Goal: Task Accomplishment & Management: Manage account settings

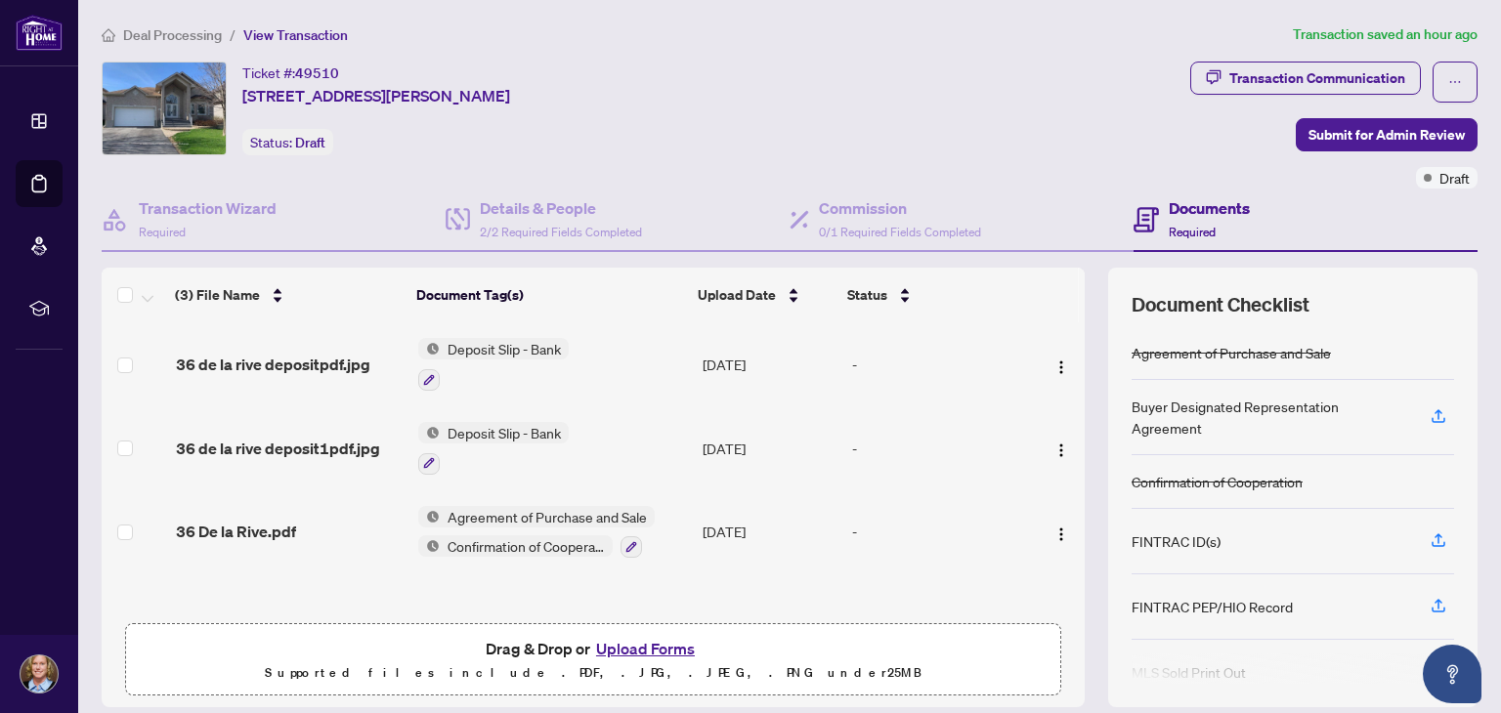
click at [637, 648] on button "Upload Forms" at bounding box center [645, 648] width 110 height 25
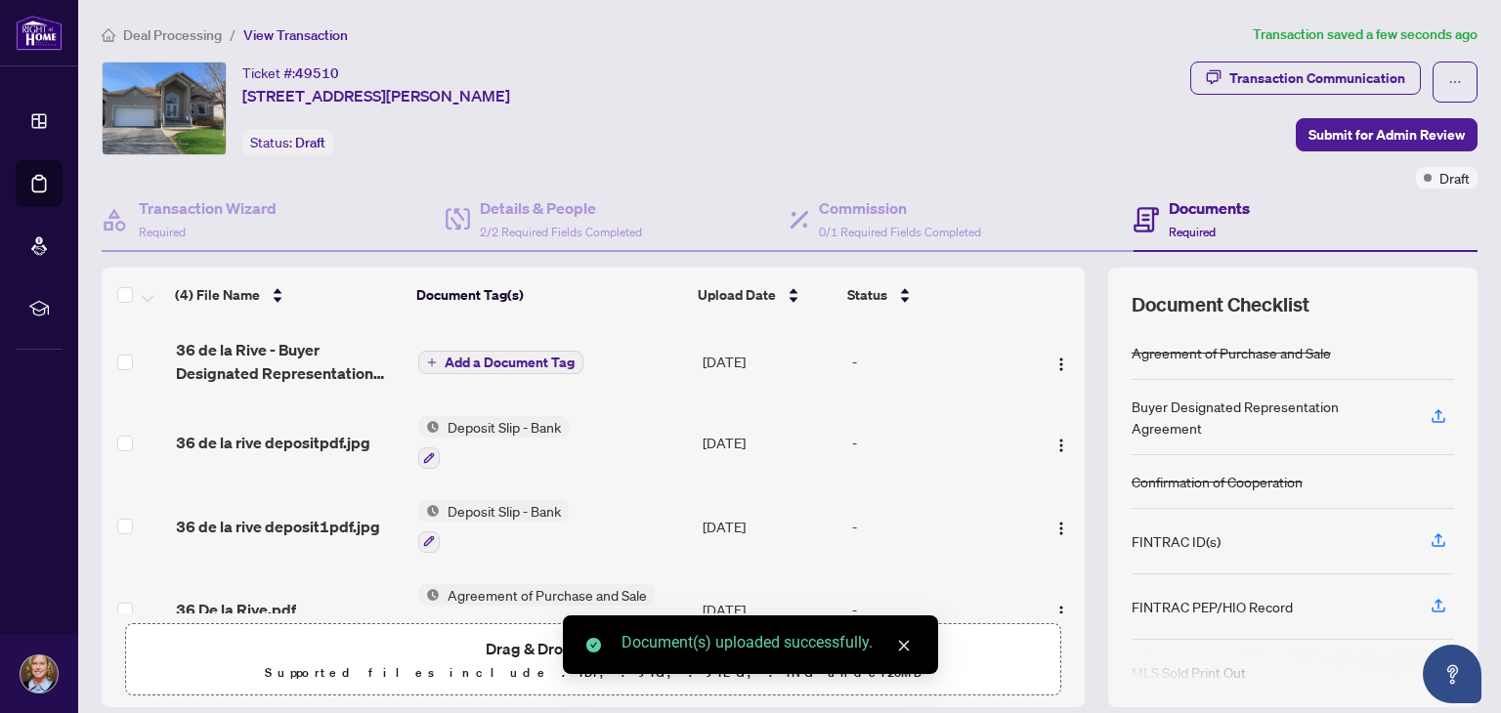
click at [489, 357] on span "Add a Document Tag" at bounding box center [510, 363] width 130 height 14
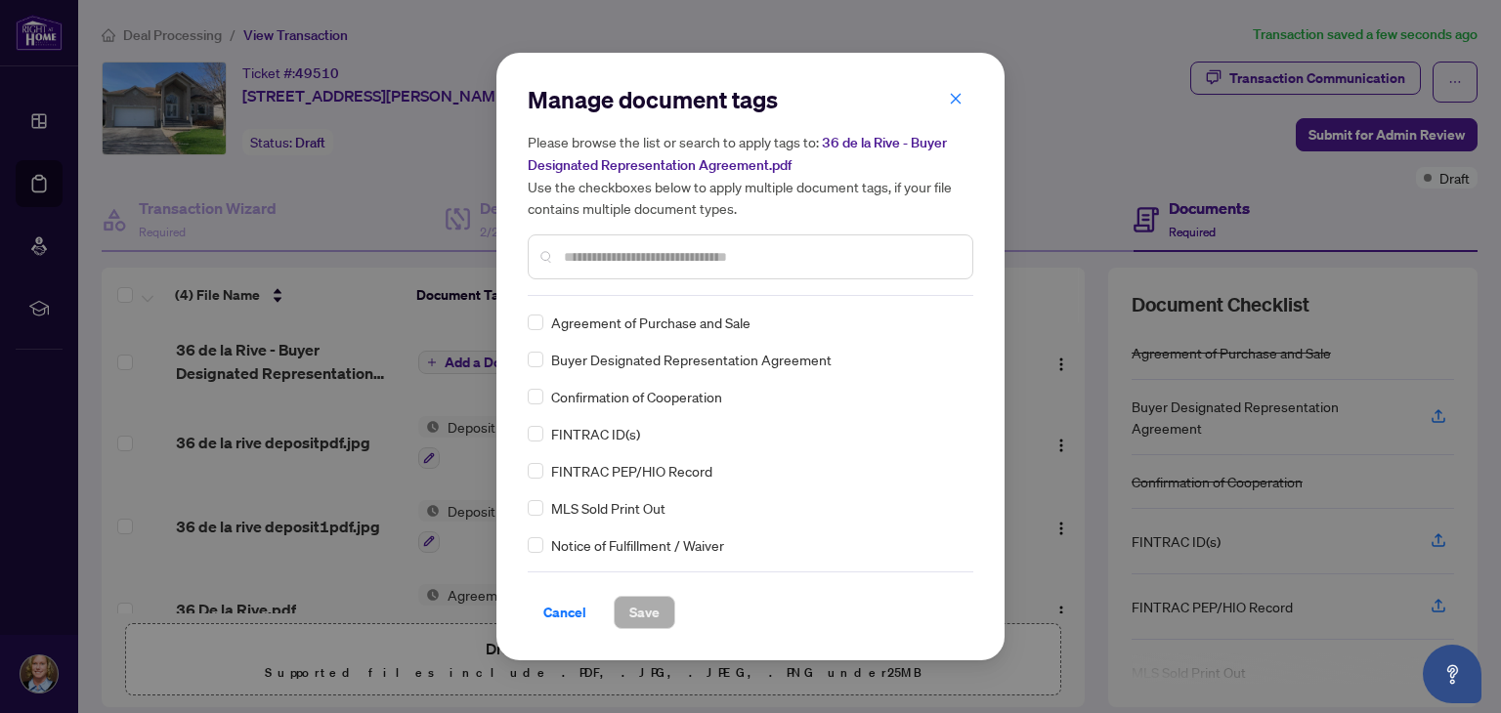
click at [591, 248] on input "text" at bounding box center [760, 256] width 393 height 21
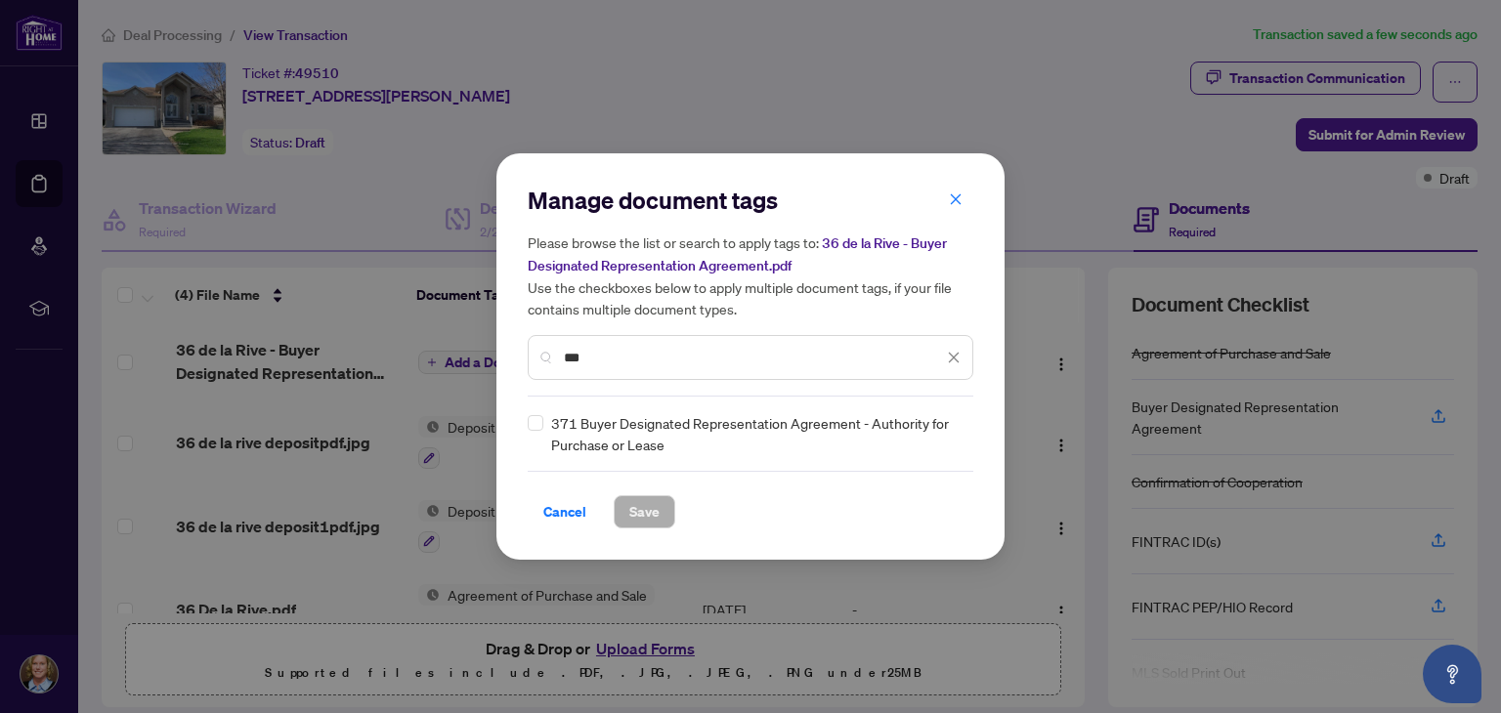
click at [543, 419] on div "371 Buyer Designated Representation Agreement - Authority for Purchase or Lease" at bounding box center [745, 433] width 434 height 43
drag, startPoint x: 593, startPoint y: 355, endPoint x: 547, endPoint y: 355, distance: 45.9
click at [547, 355] on div "***" at bounding box center [751, 357] width 446 height 45
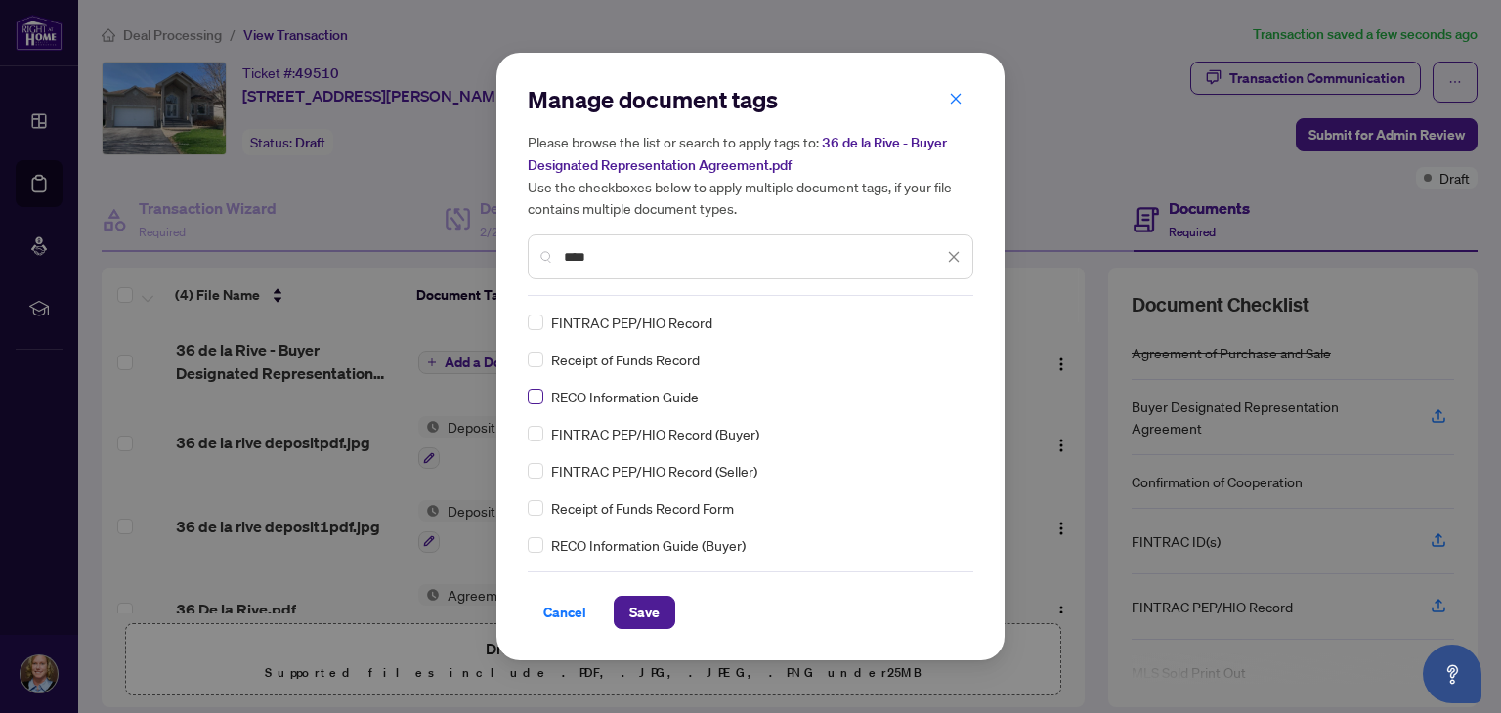
type input "****"
click at [645, 617] on span "Save" at bounding box center [644, 612] width 30 height 31
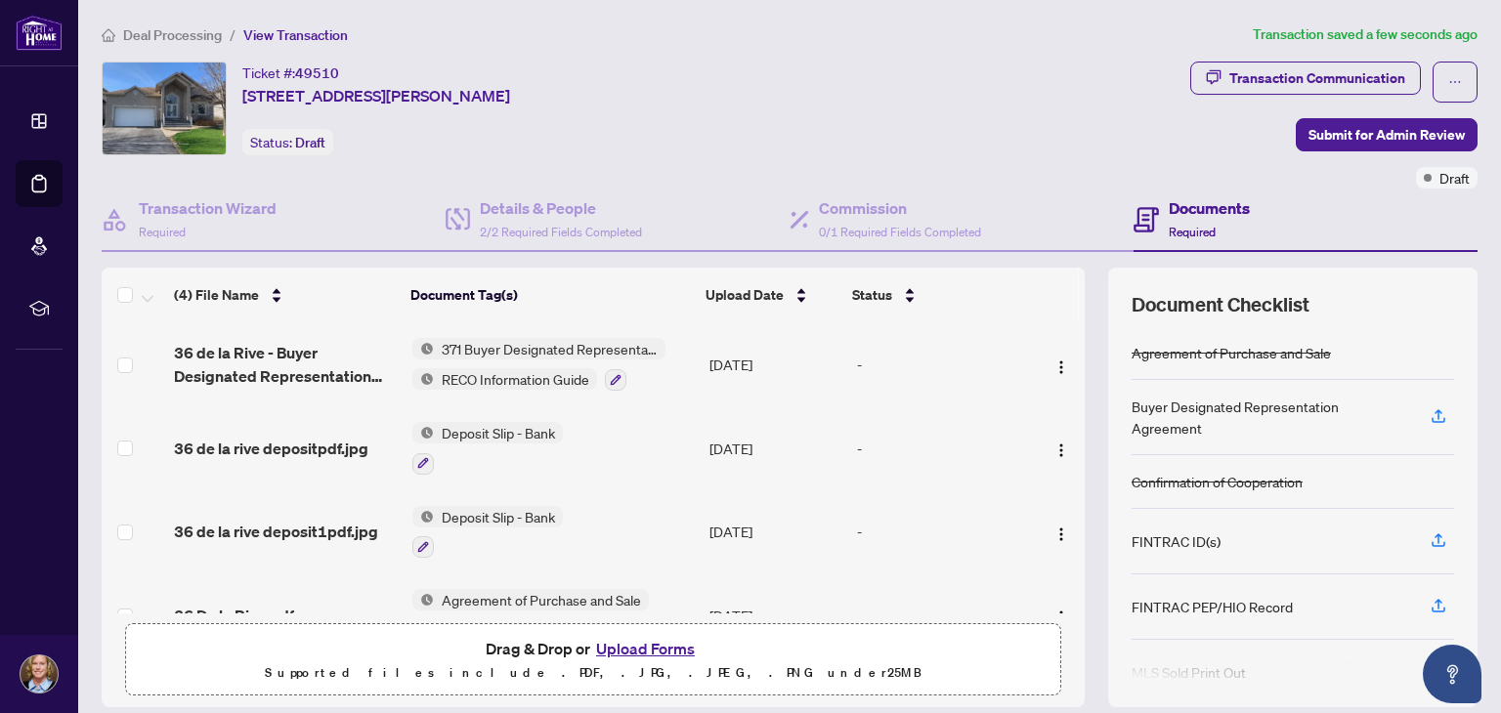
click at [641, 651] on button "Upload Forms" at bounding box center [645, 648] width 110 height 25
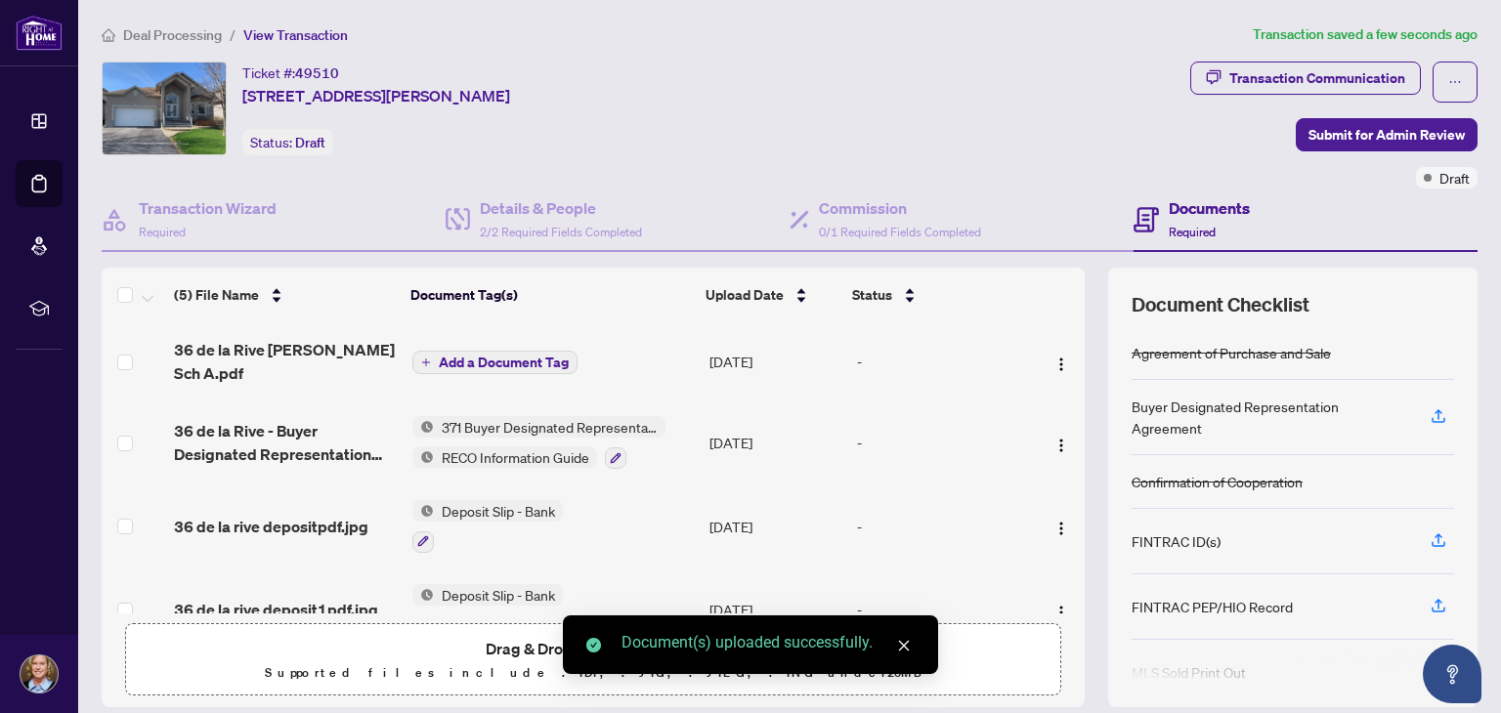
click at [508, 356] on span "Add a Document Tag" at bounding box center [504, 363] width 130 height 14
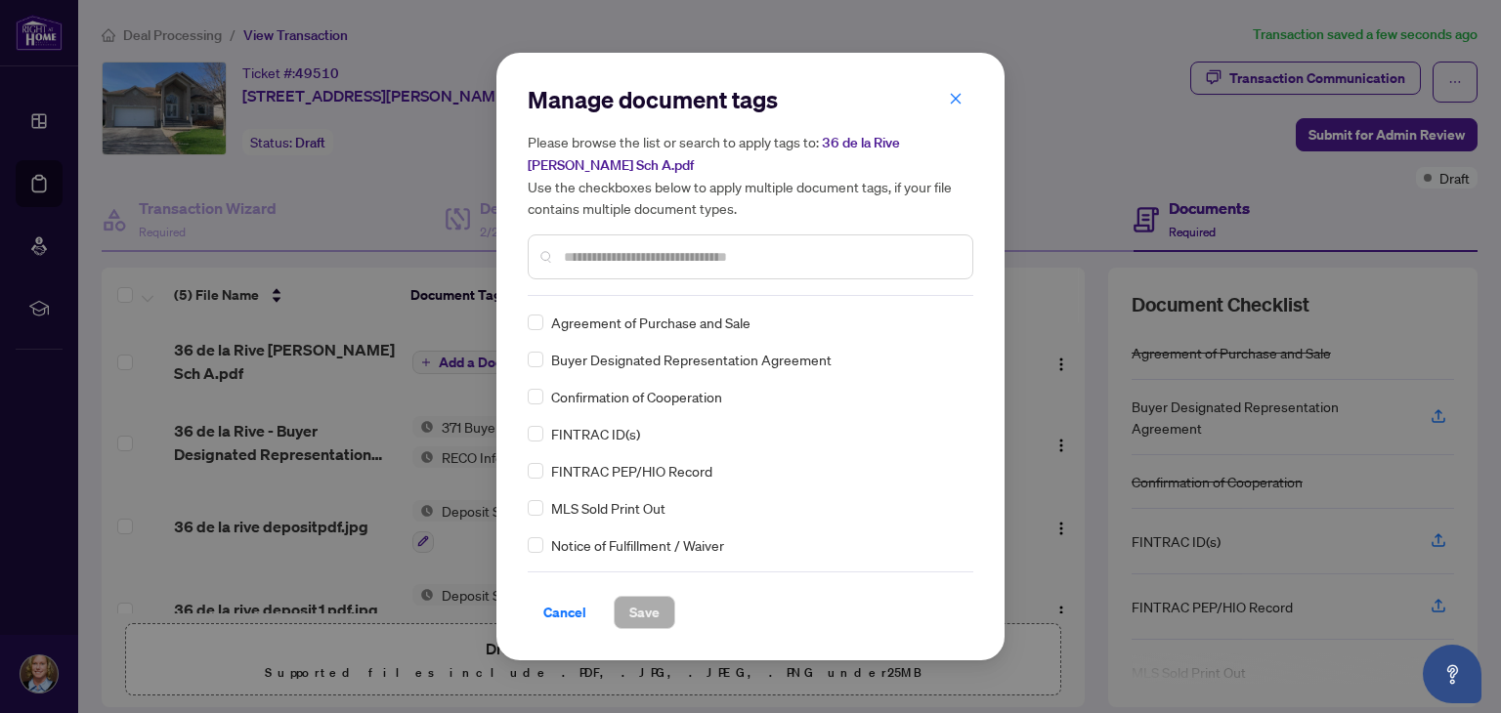
click at [590, 256] on input "text" at bounding box center [760, 256] width 393 height 21
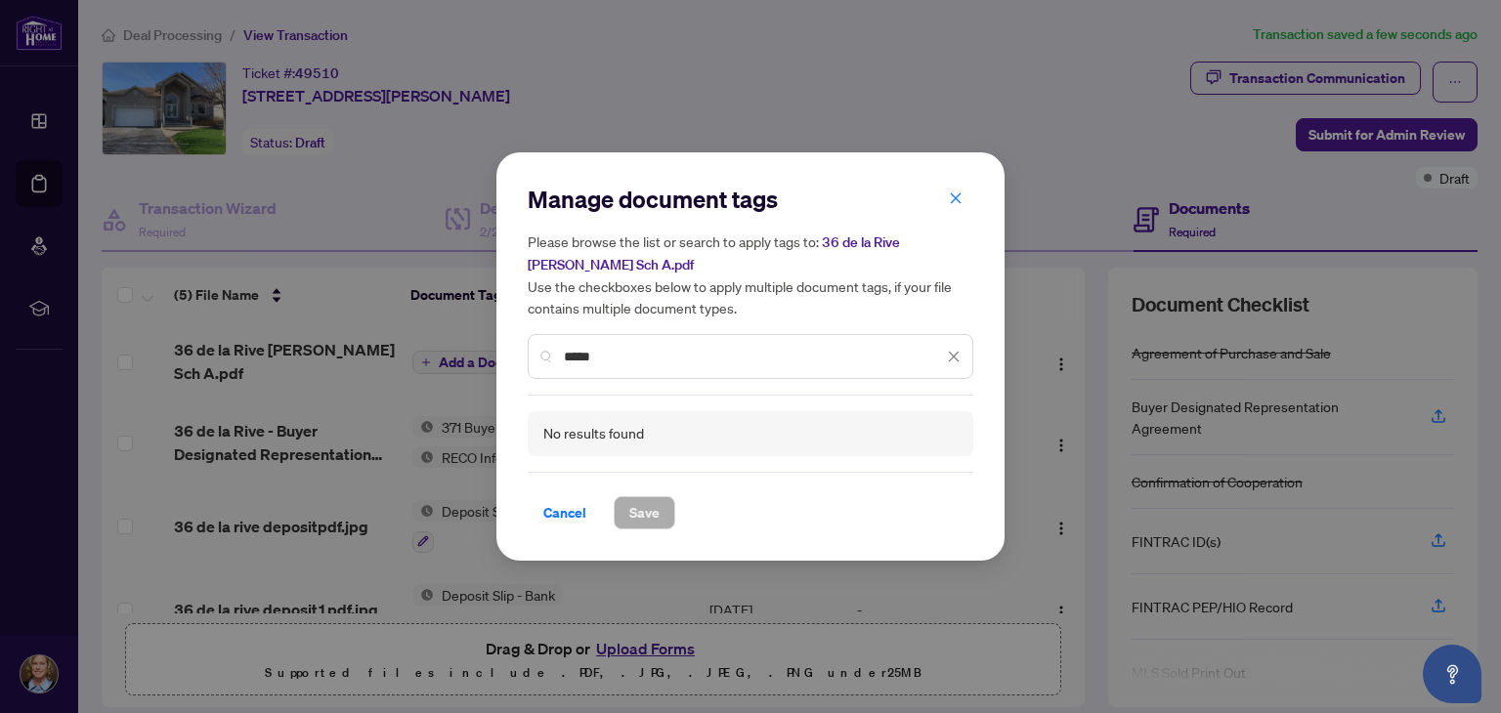
drag, startPoint x: 602, startPoint y: 355, endPoint x: 551, endPoint y: 356, distance: 50.8
click at [551, 356] on div "*****" at bounding box center [751, 356] width 446 height 45
type input "*"
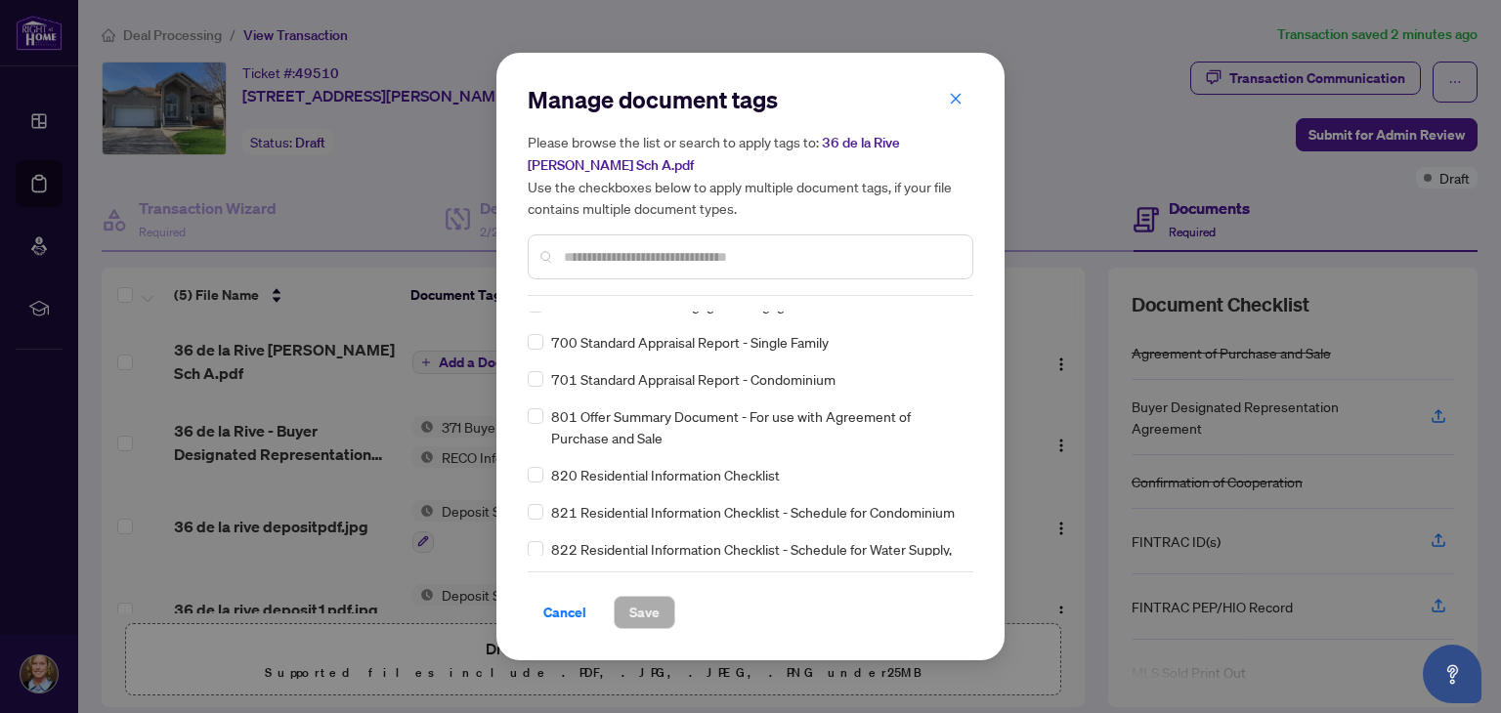
scroll to position [13911, 0]
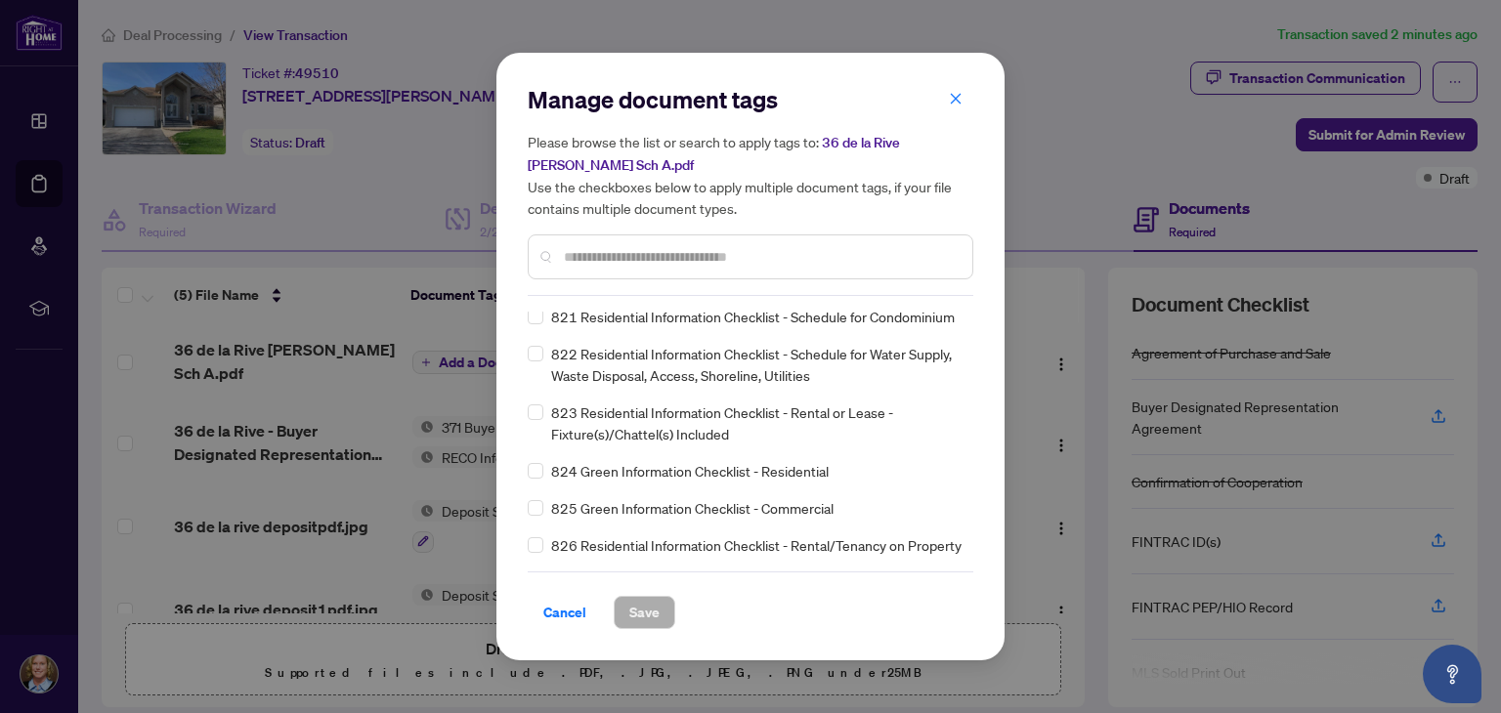
click at [597, 247] on input "text" at bounding box center [760, 256] width 393 height 21
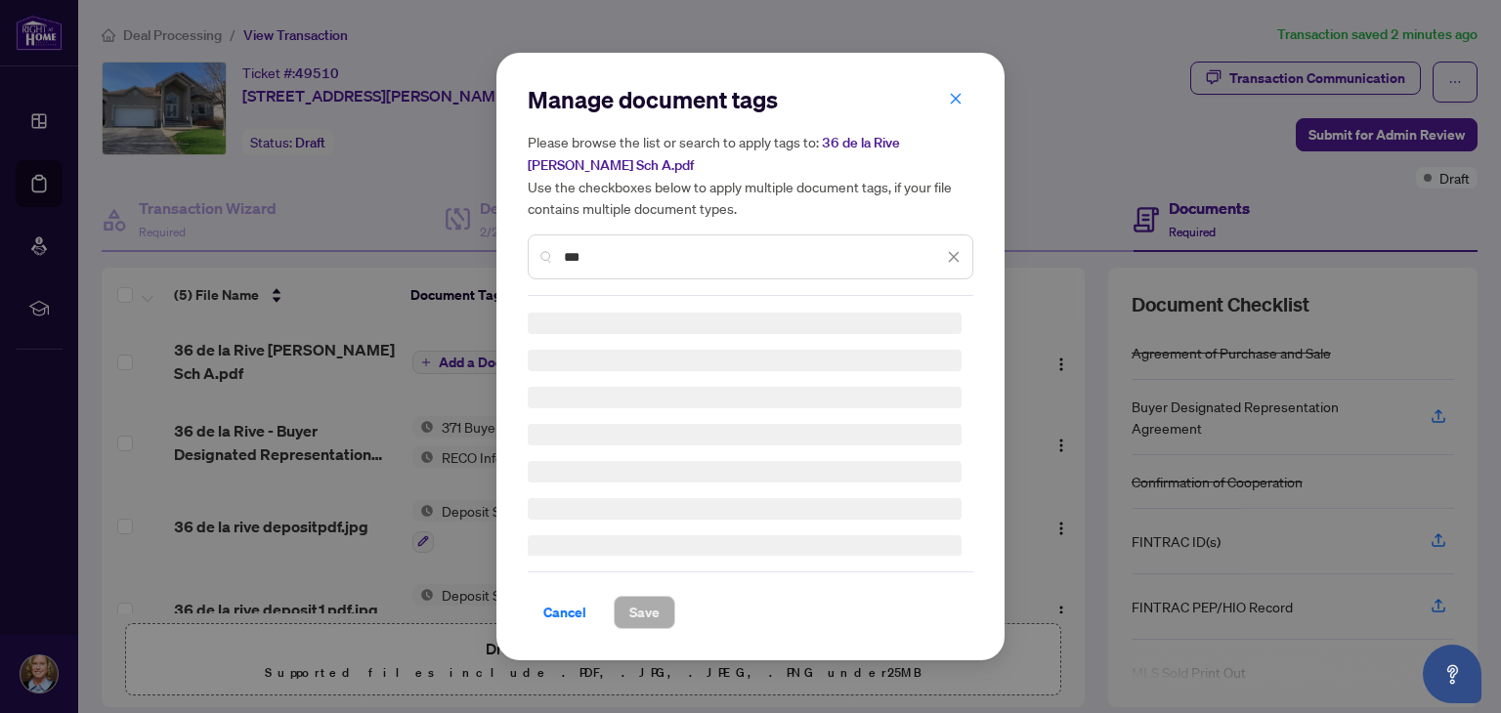
scroll to position [0, 0]
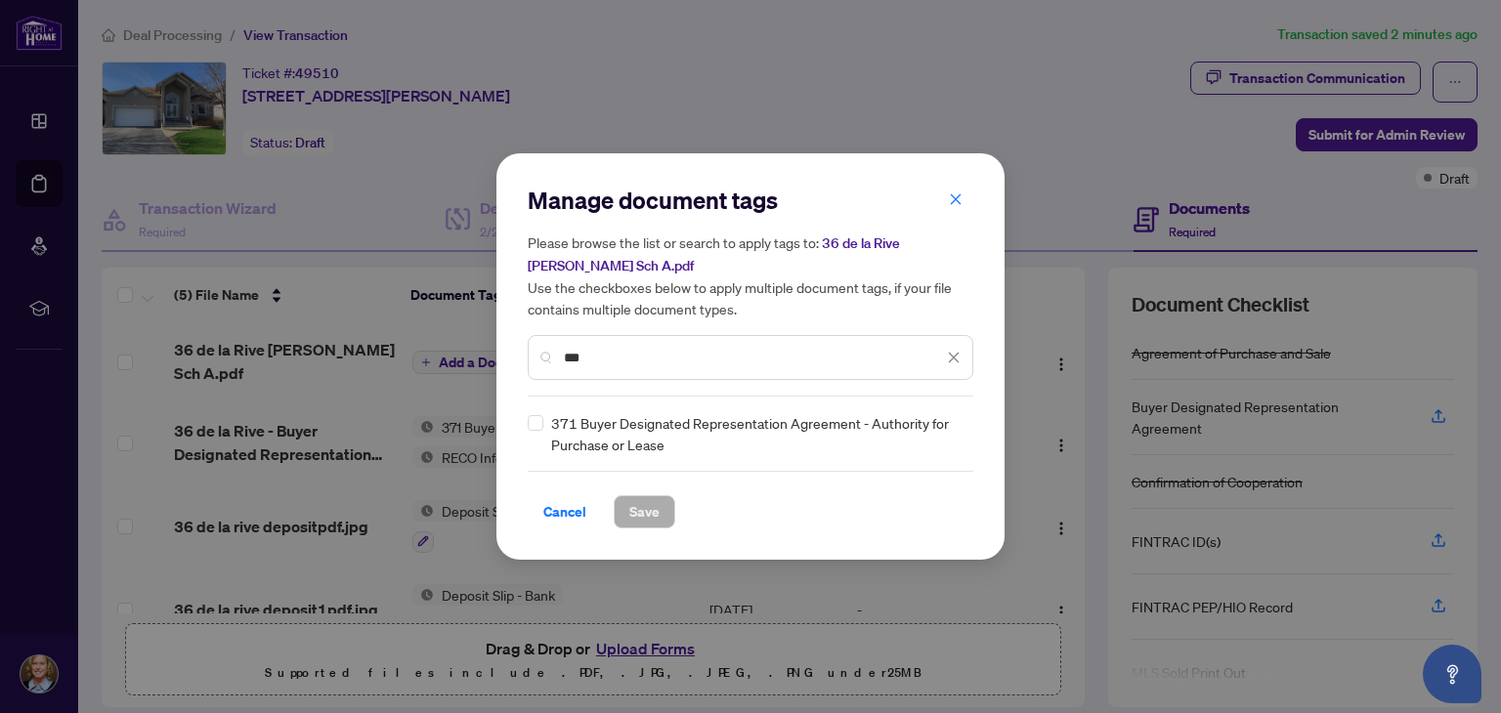
type input "***"
click at [634, 503] on span "Save" at bounding box center [644, 511] width 30 height 31
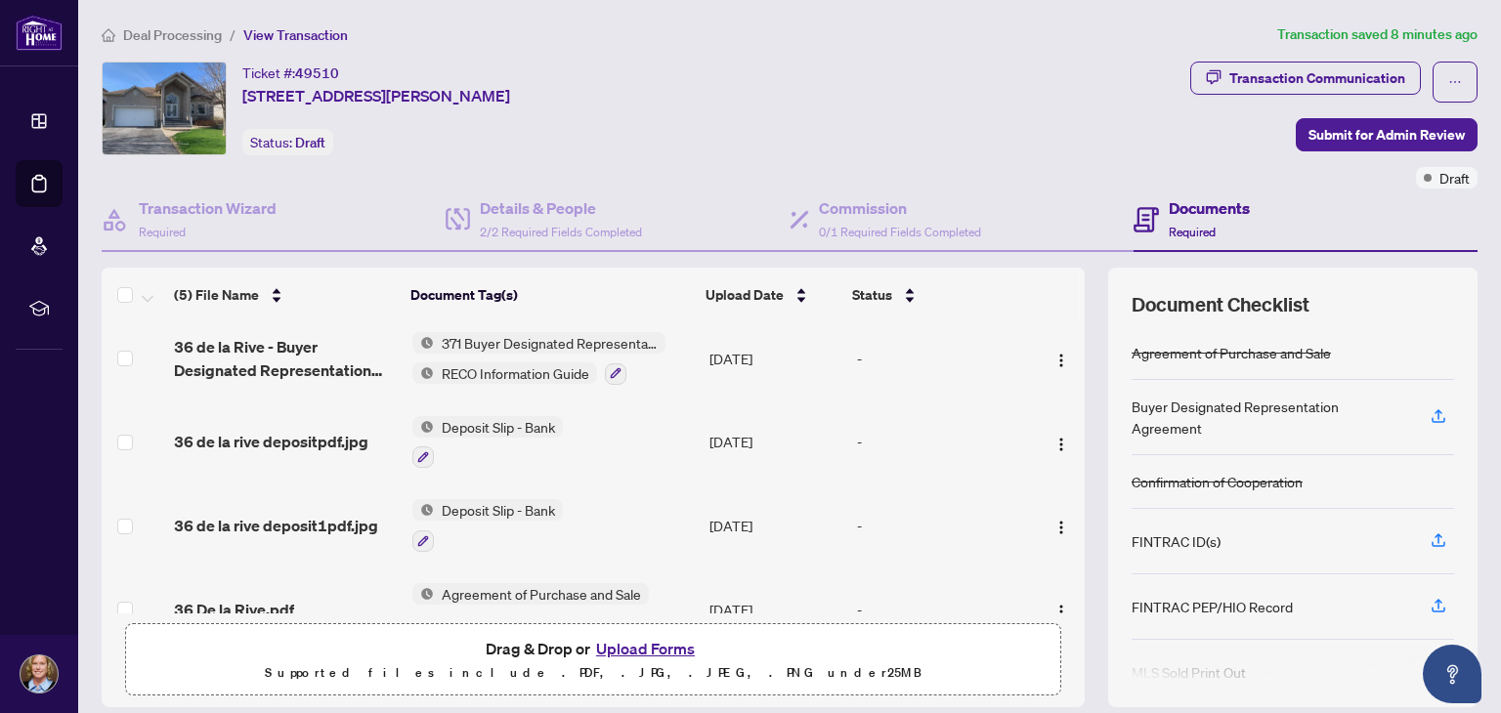
scroll to position [126, 0]
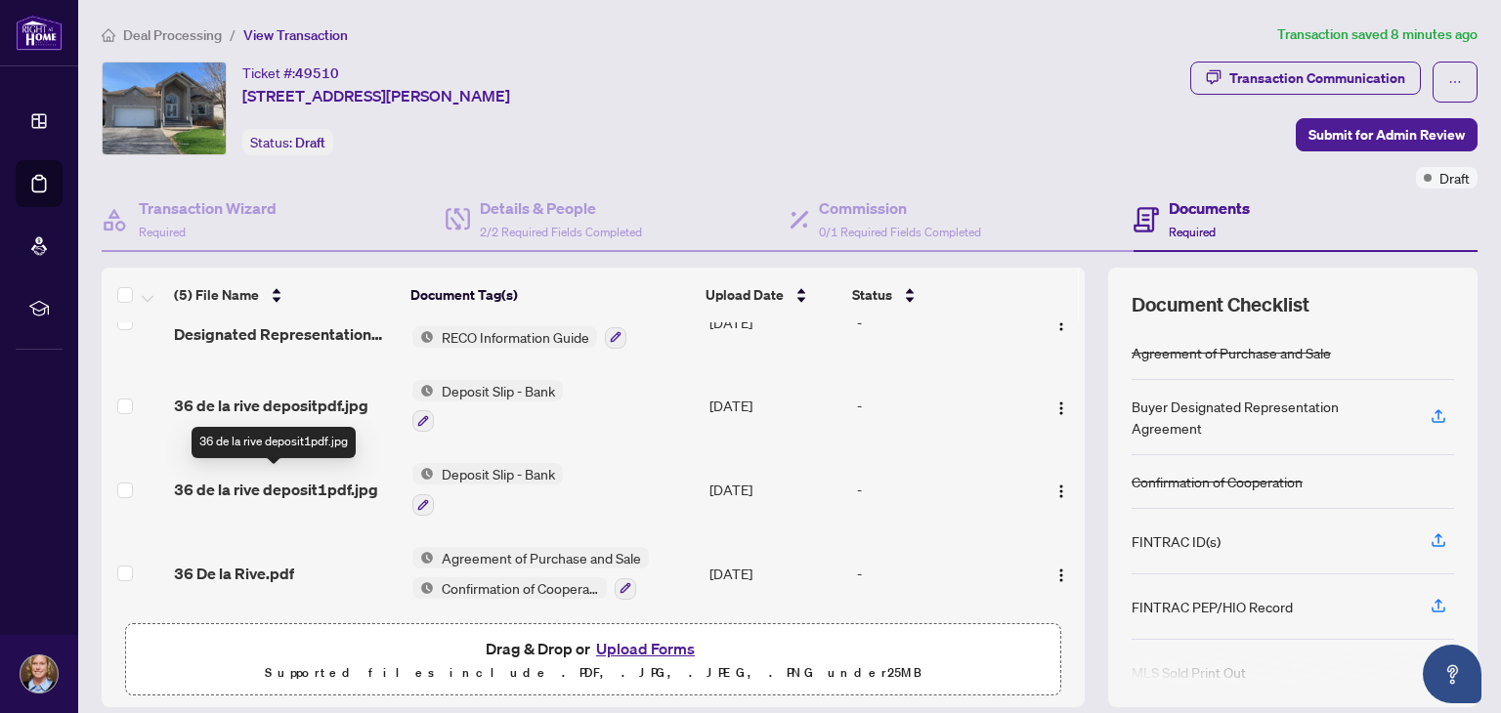
click at [298, 481] on span "36 de la rive deposit1pdf.jpg" at bounding box center [276, 489] width 204 height 23
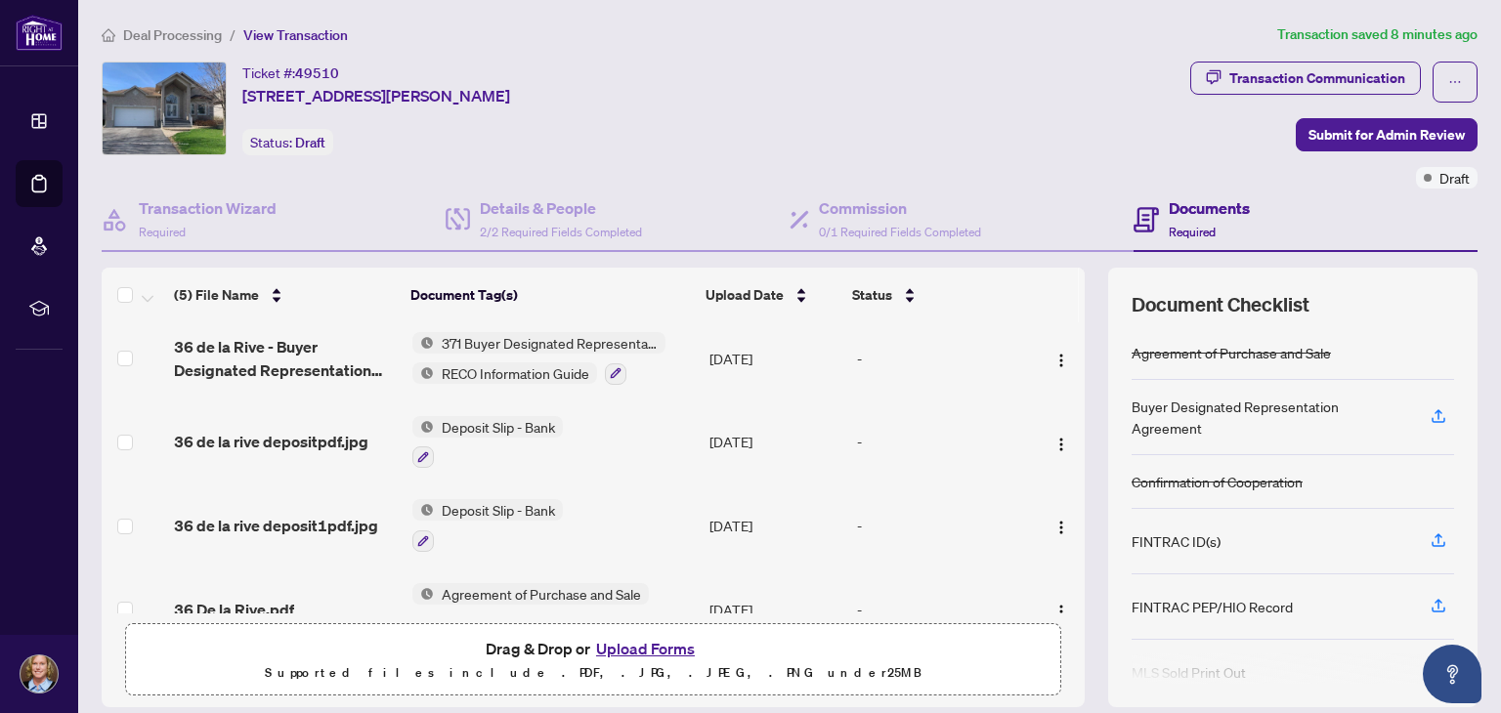
scroll to position [126, 0]
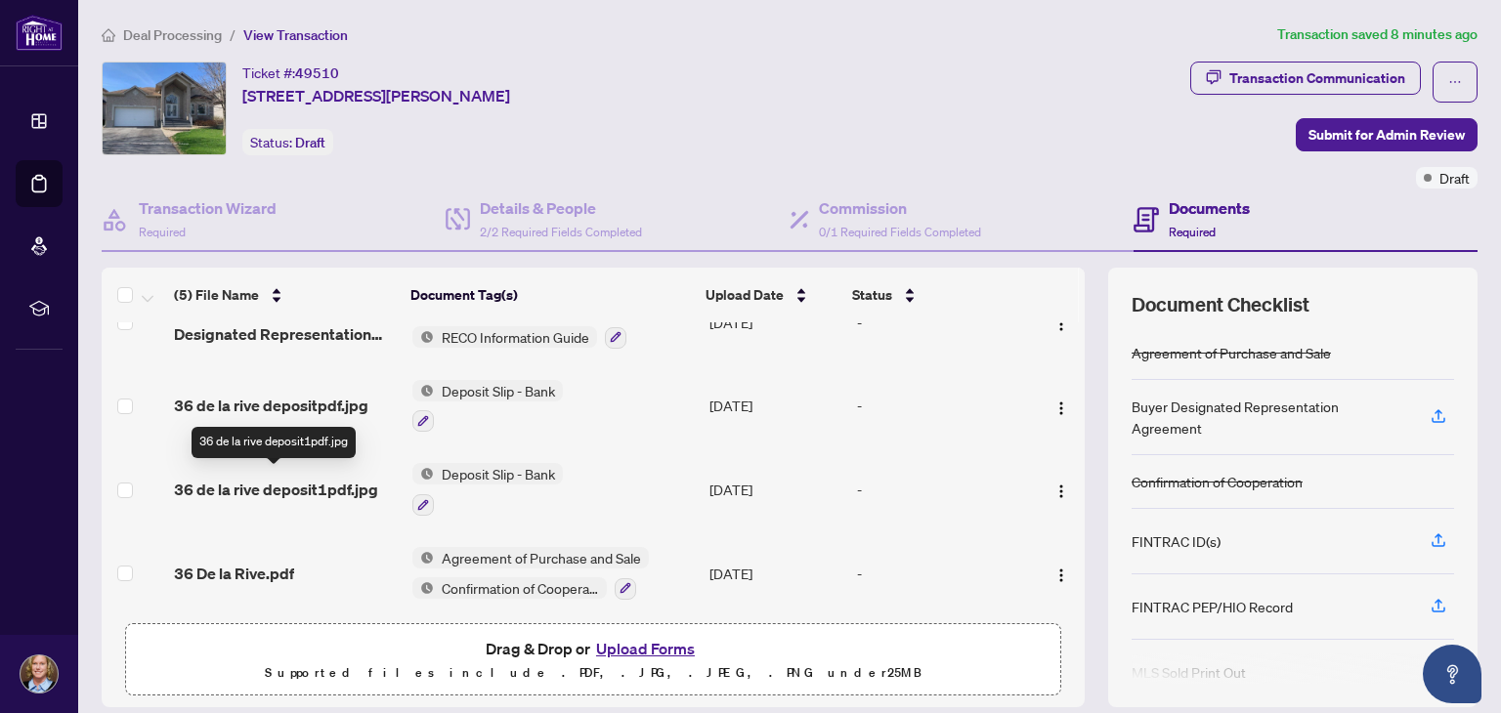
click at [358, 478] on span "36 de la rive deposit1pdf.jpg" at bounding box center [276, 489] width 204 height 23
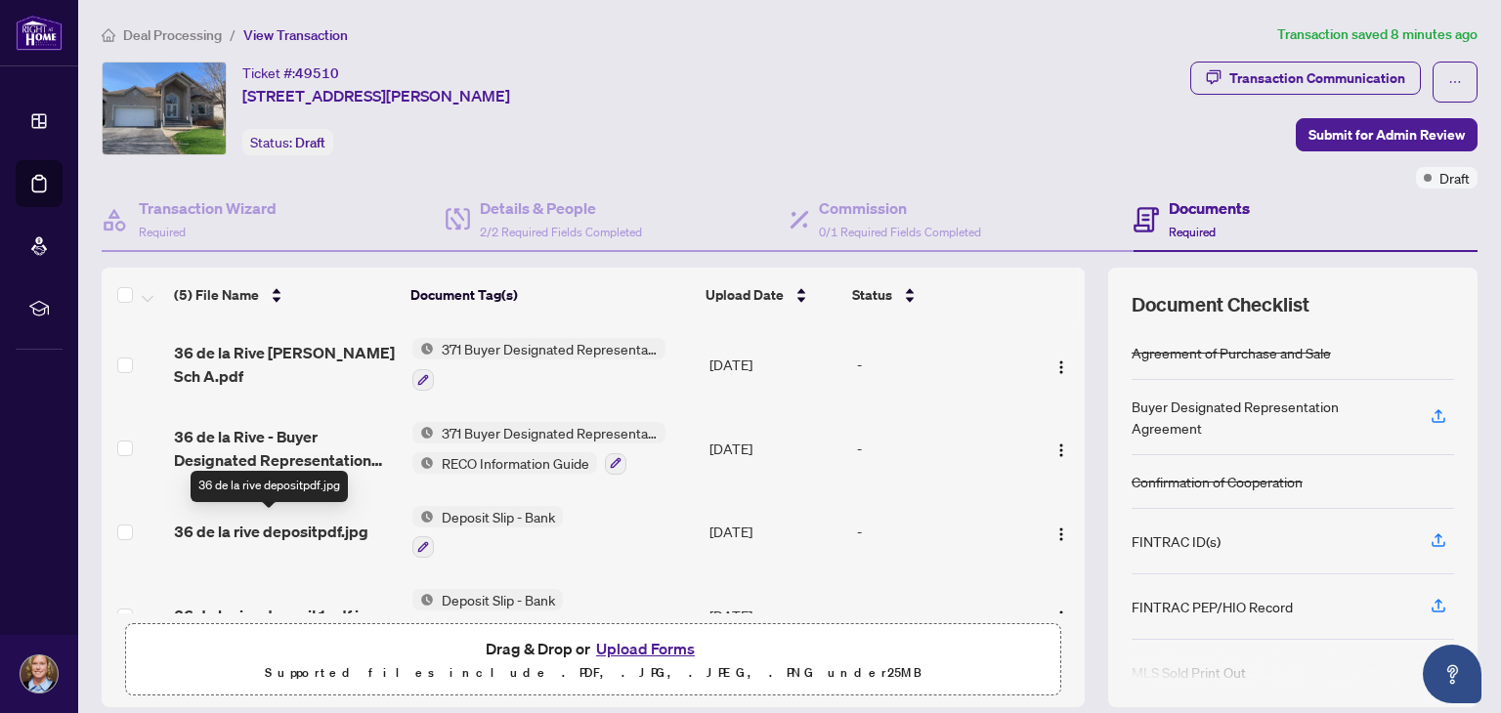
click at [302, 523] on span "36 de la rive depositpdf.jpg" at bounding box center [271, 531] width 194 height 23
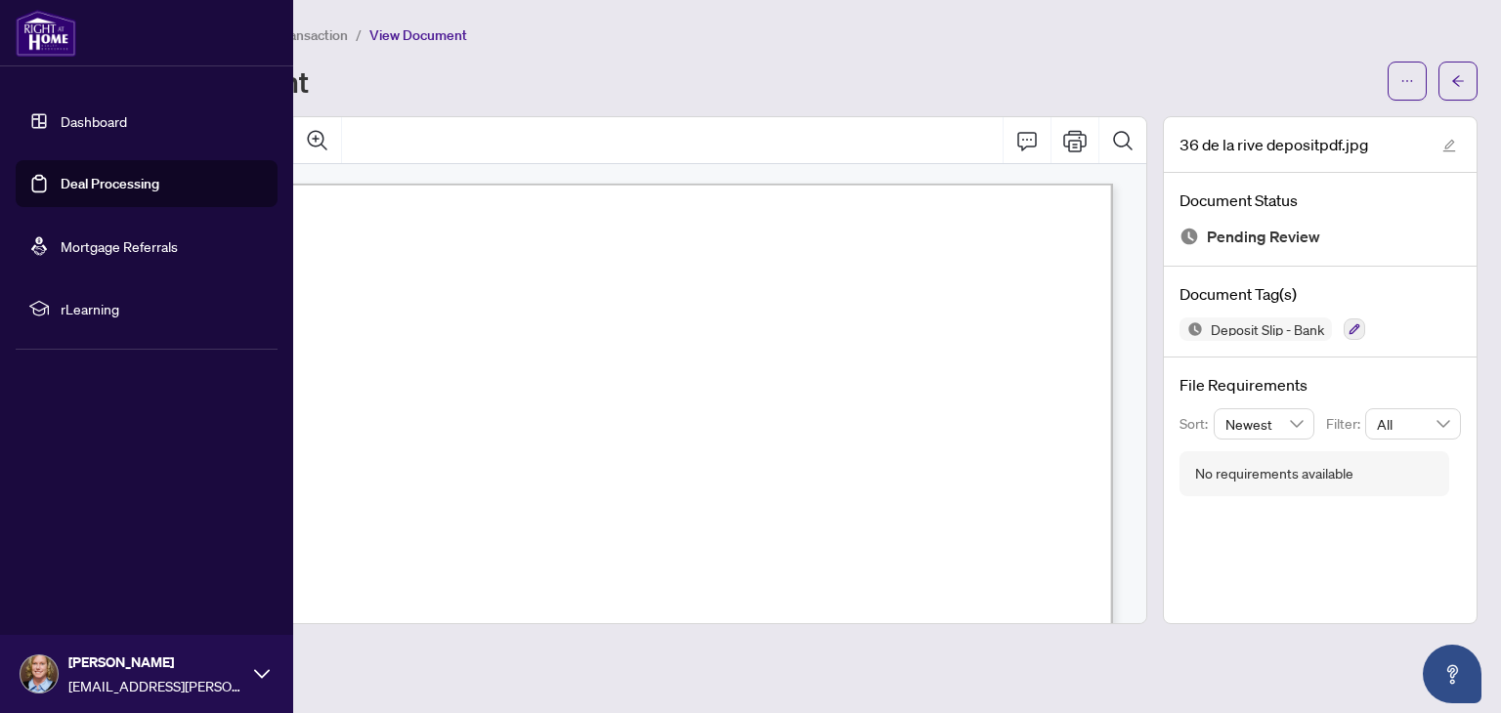
click at [63, 112] on link "Dashboard" at bounding box center [94, 121] width 66 height 18
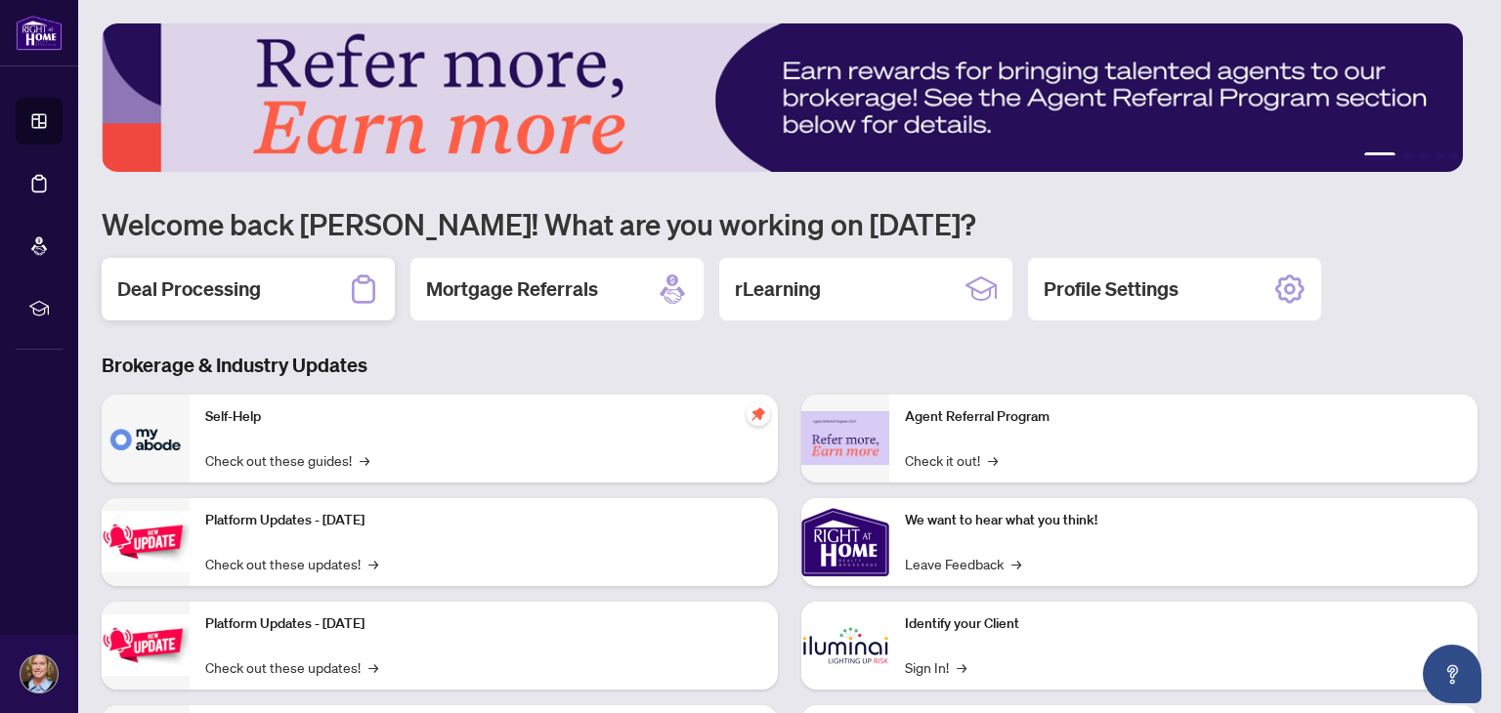
click at [321, 283] on div "Deal Processing" at bounding box center [248, 289] width 293 height 63
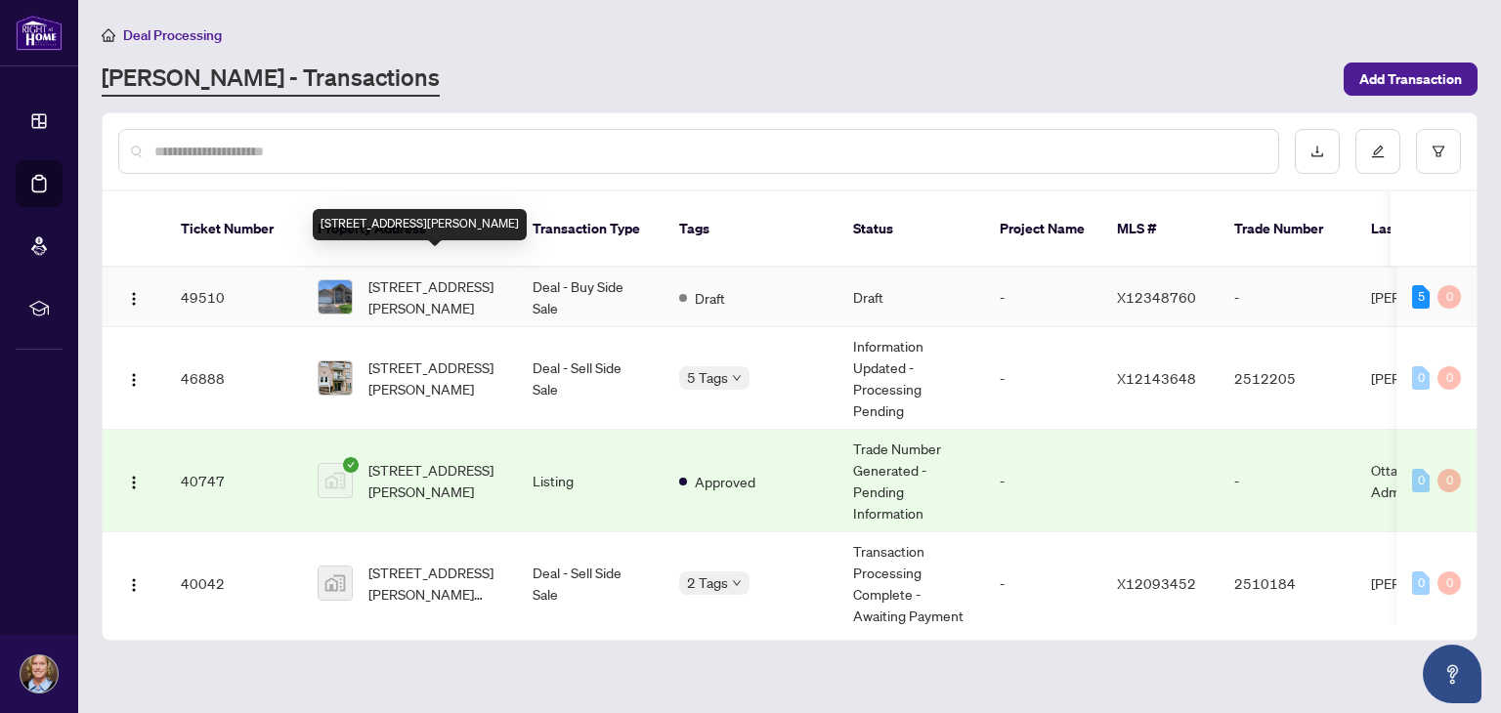
click at [385, 276] on span "[STREET_ADDRESS][PERSON_NAME]" at bounding box center [434, 297] width 133 height 43
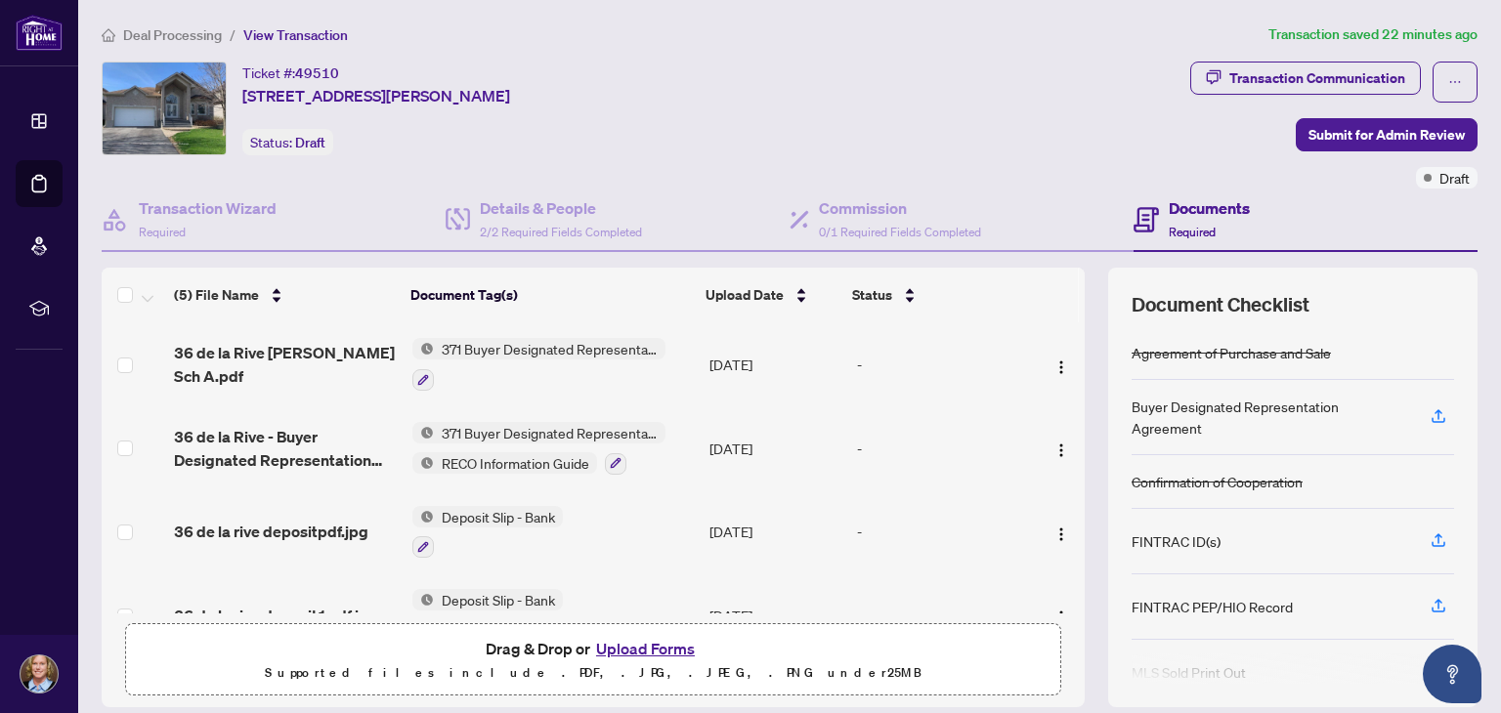
click at [612, 646] on button "Upload Forms" at bounding box center [645, 648] width 110 height 25
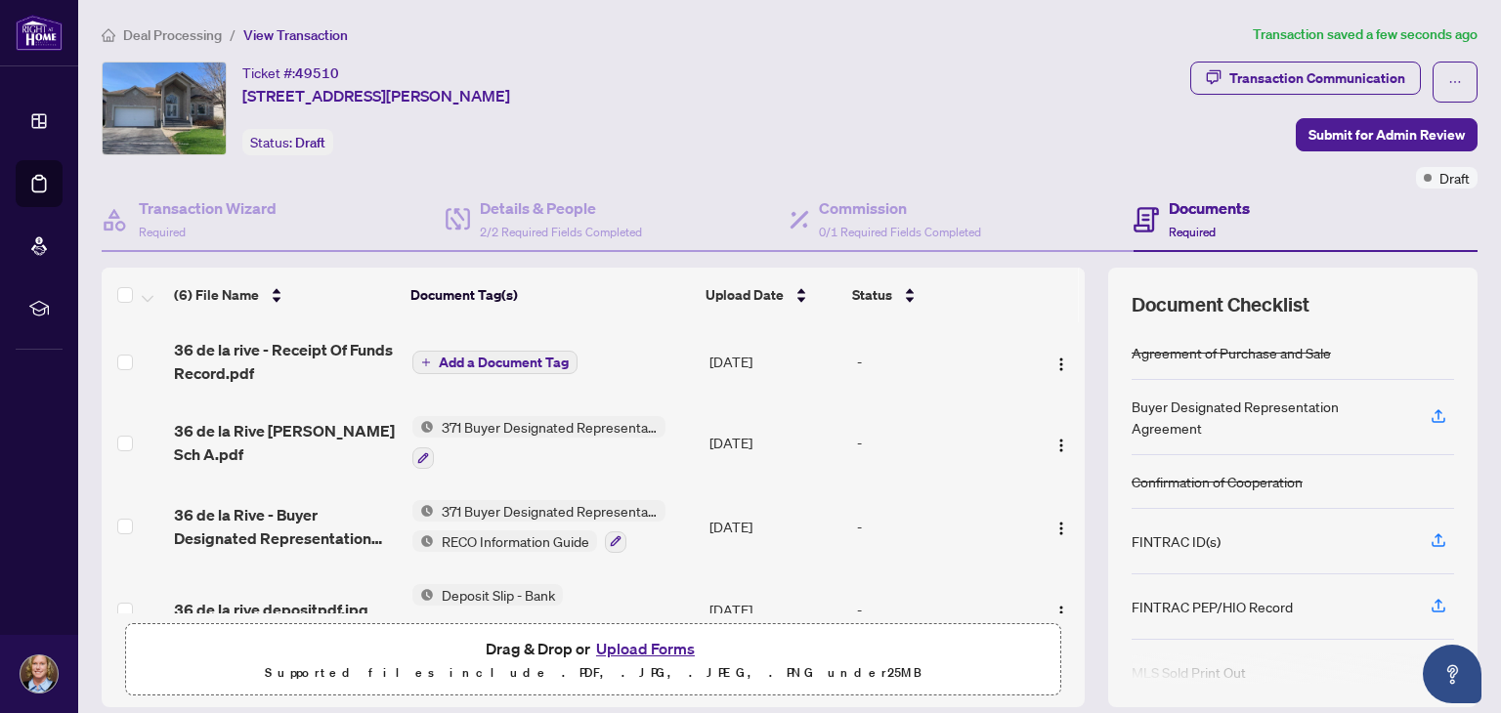
click at [471, 364] on span "Add a Document Tag" at bounding box center [504, 363] width 130 height 14
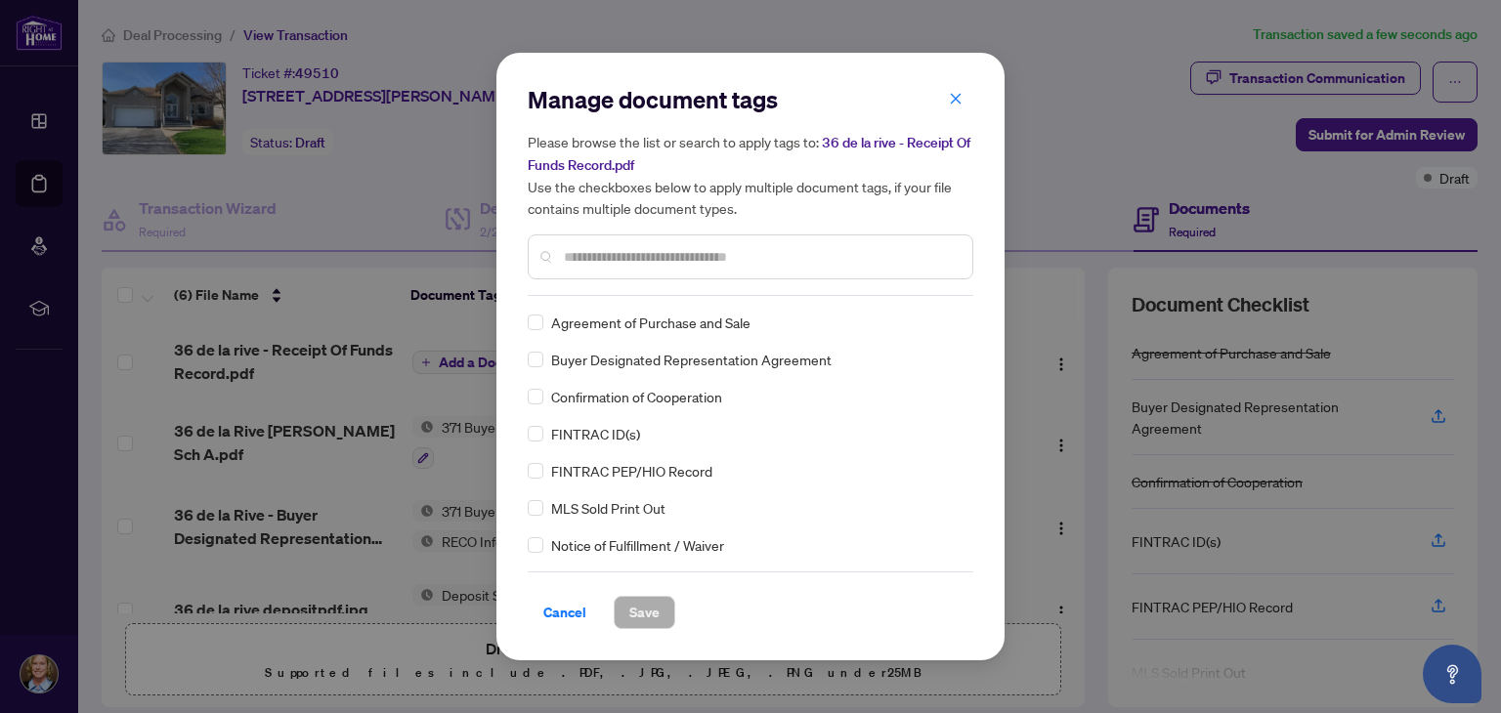
click at [575, 256] on input "text" at bounding box center [760, 256] width 393 height 21
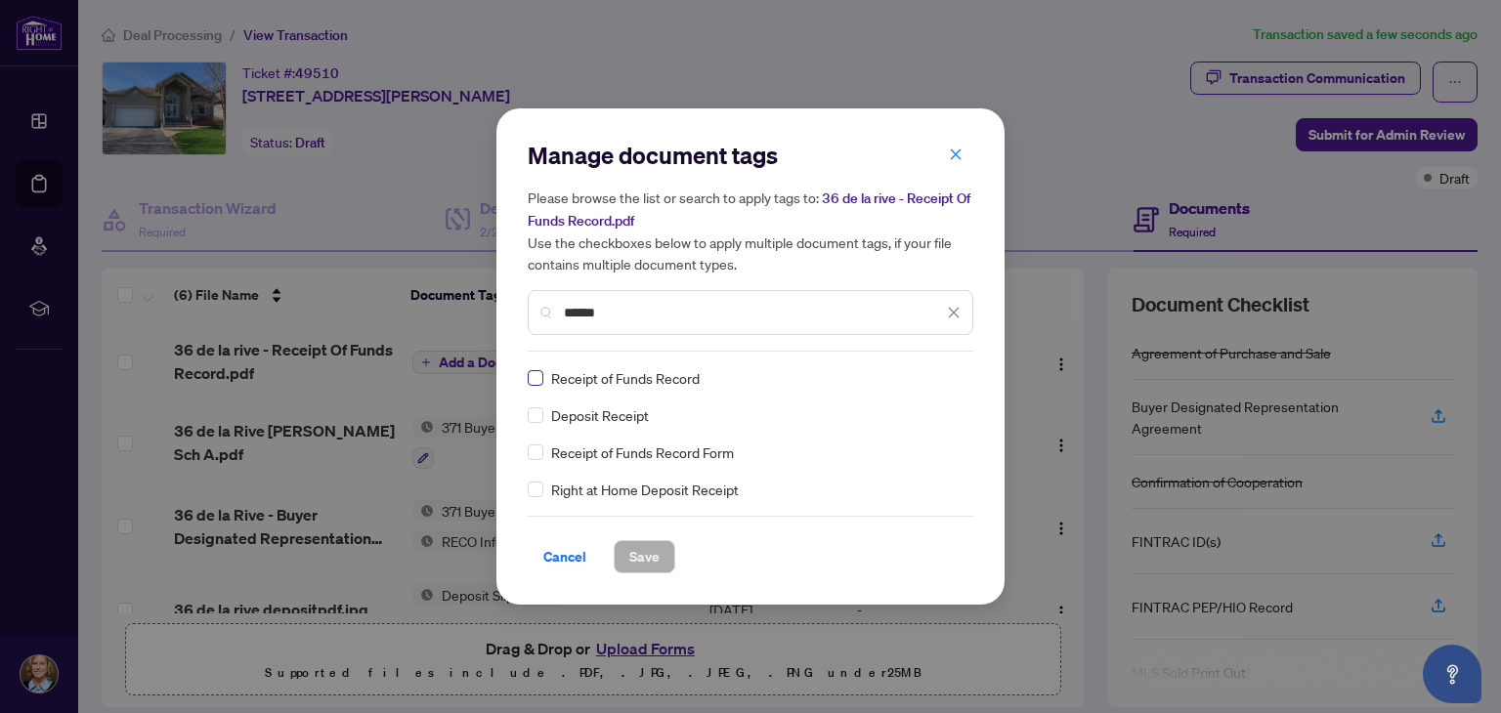
type input "******"
click at [646, 547] on span "Save" at bounding box center [644, 556] width 30 height 31
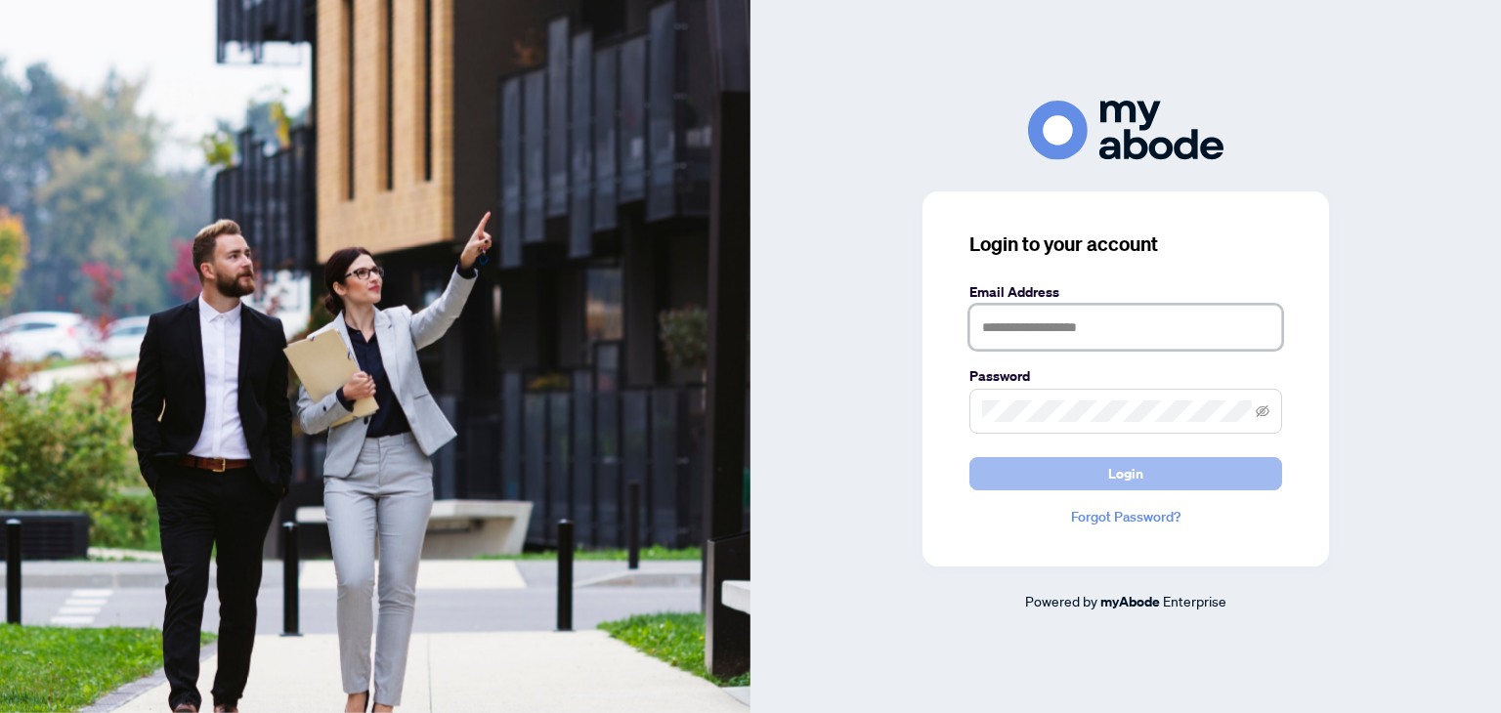
type input "**********"
click at [1119, 465] on span "Login" at bounding box center [1125, 473] width 35 height 31
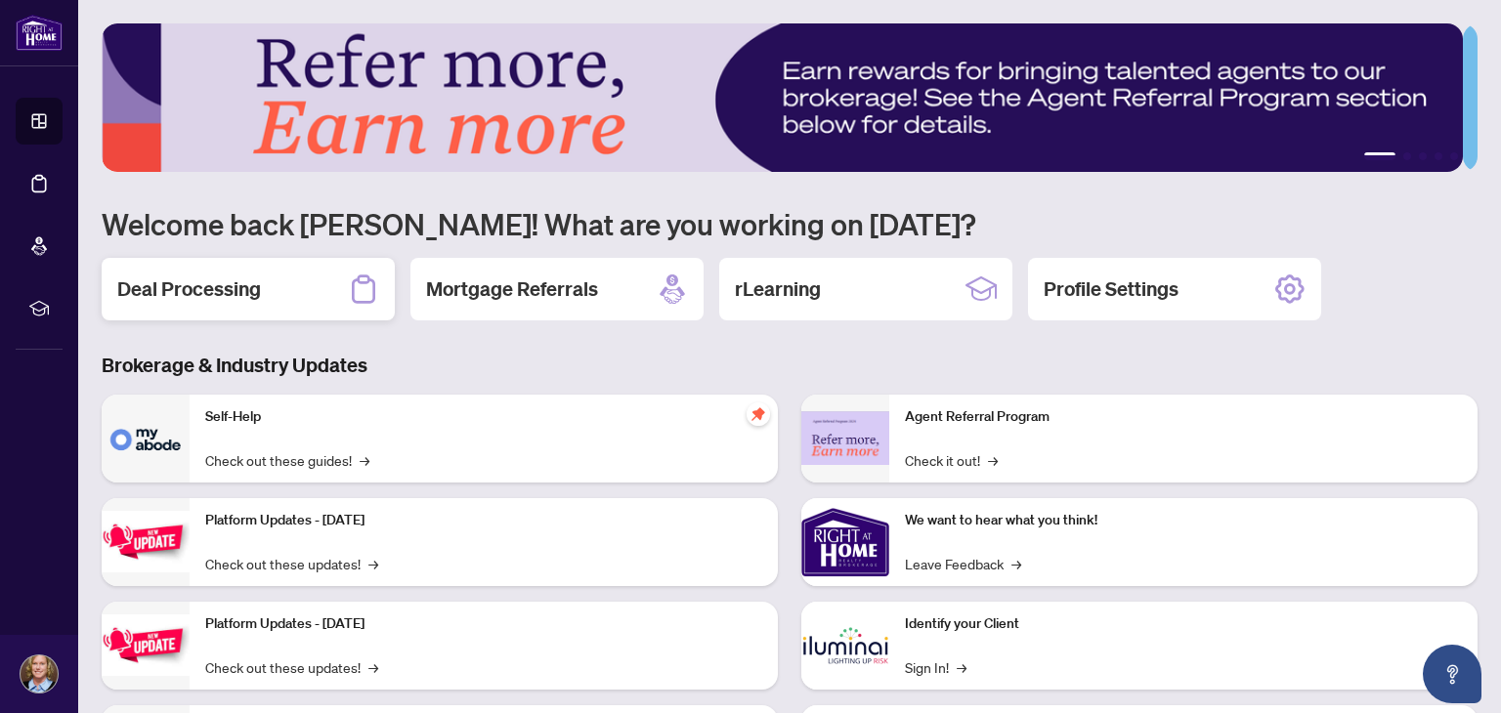
click at [200, 280] on h2 "Deal Processing" at bounding box center [189, 289] width 144 height 27
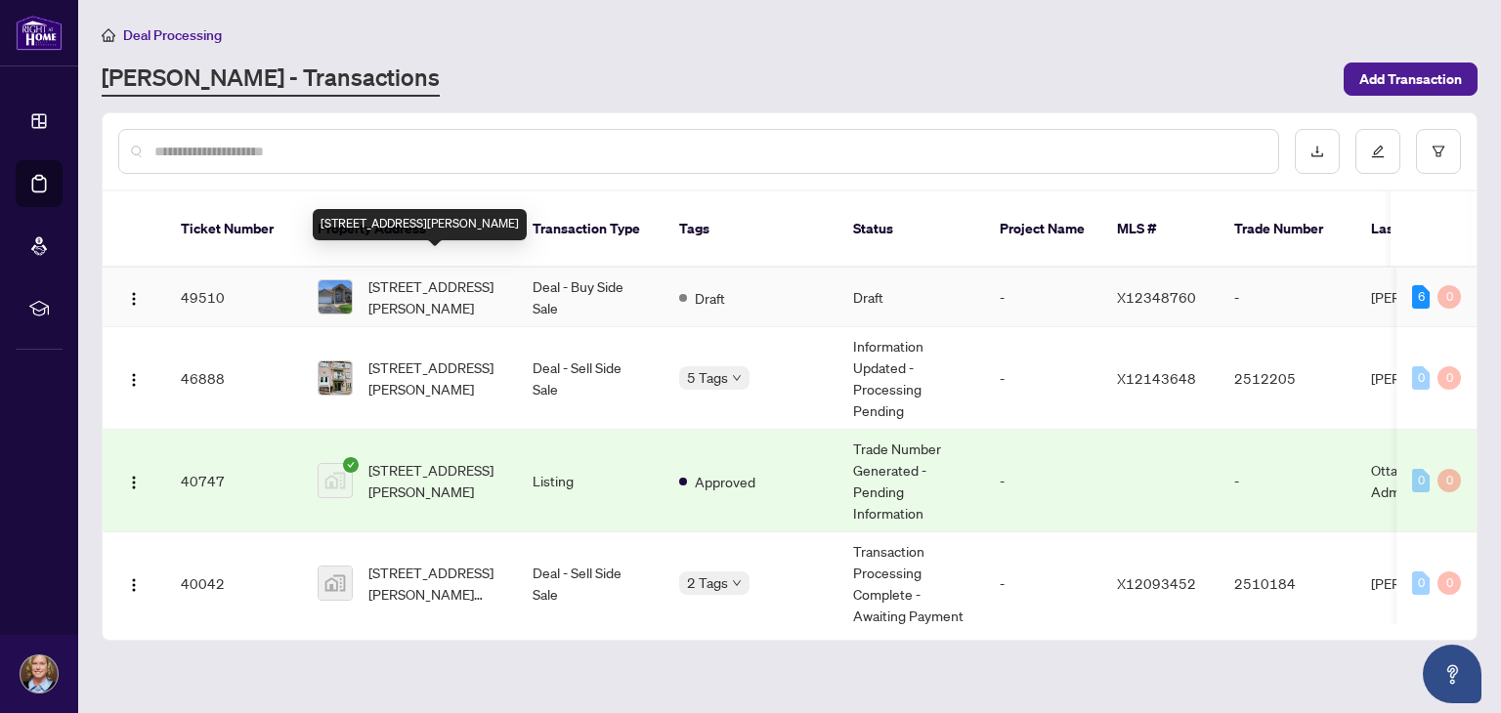
click at [391, 276] on span "[STREET_ADDRESS][PERSON_NAME]" at bounding box center [434, 297] width 133 height 43
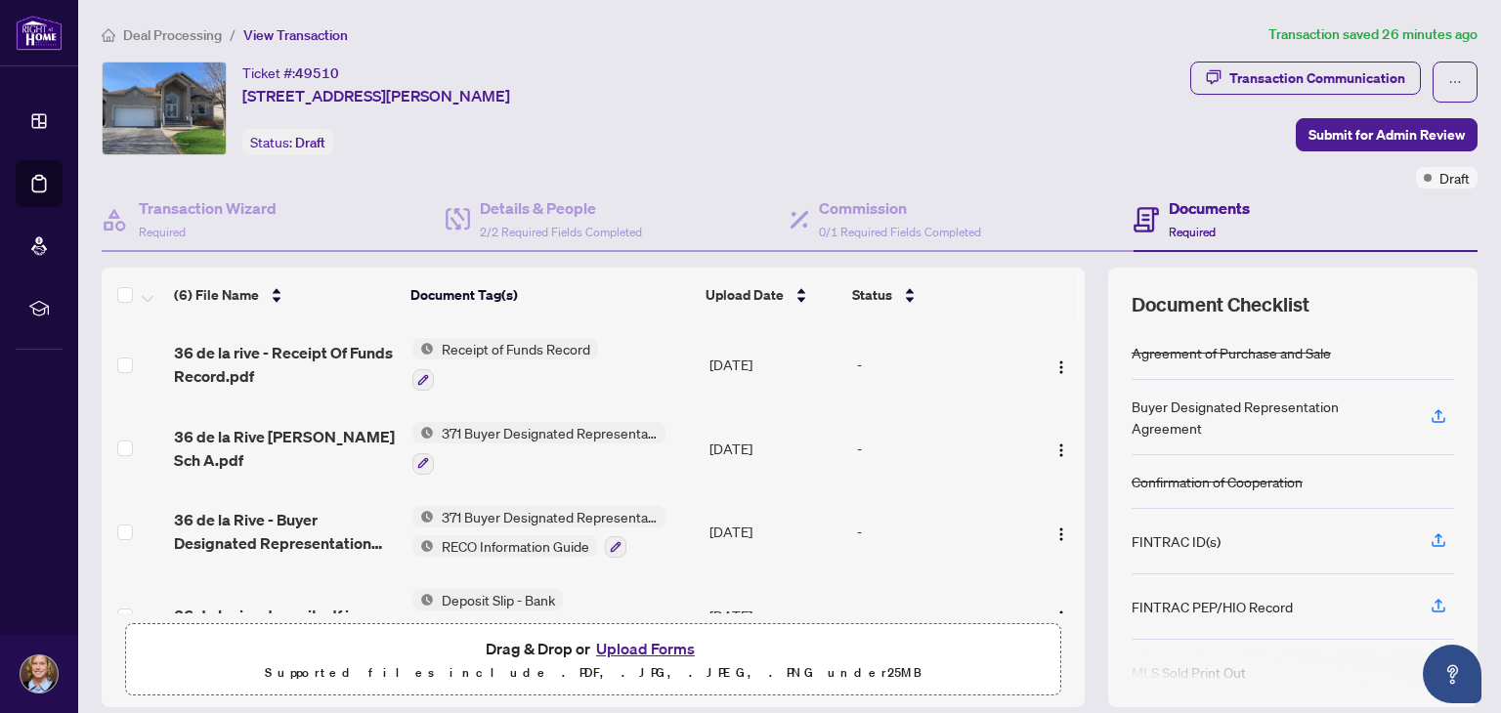
click at [621, 643] on button "Upload Forms" at bounding box center [645, 648] width 110 height 25
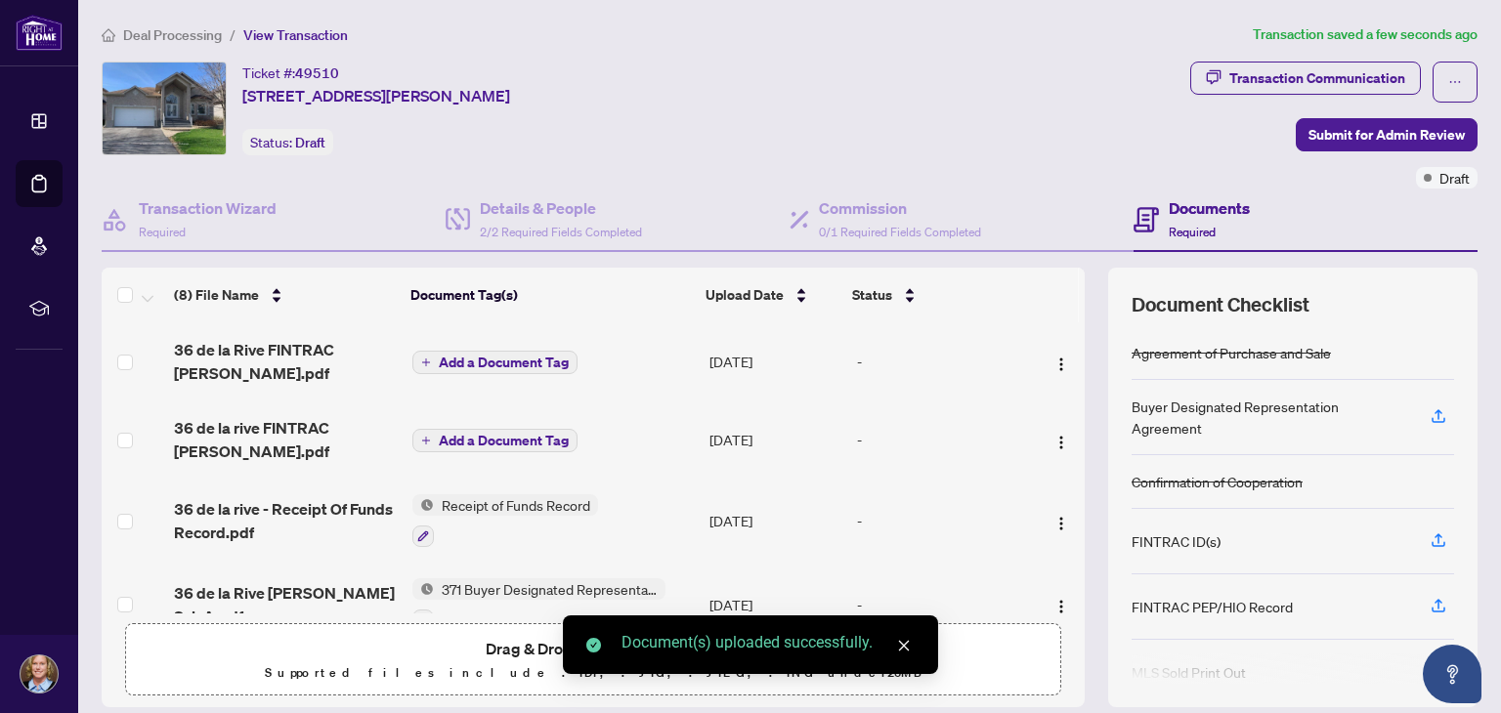
click at [442, 358] on span "Add a Document Tag" at bounding box center [504, 363] width 130 height 14
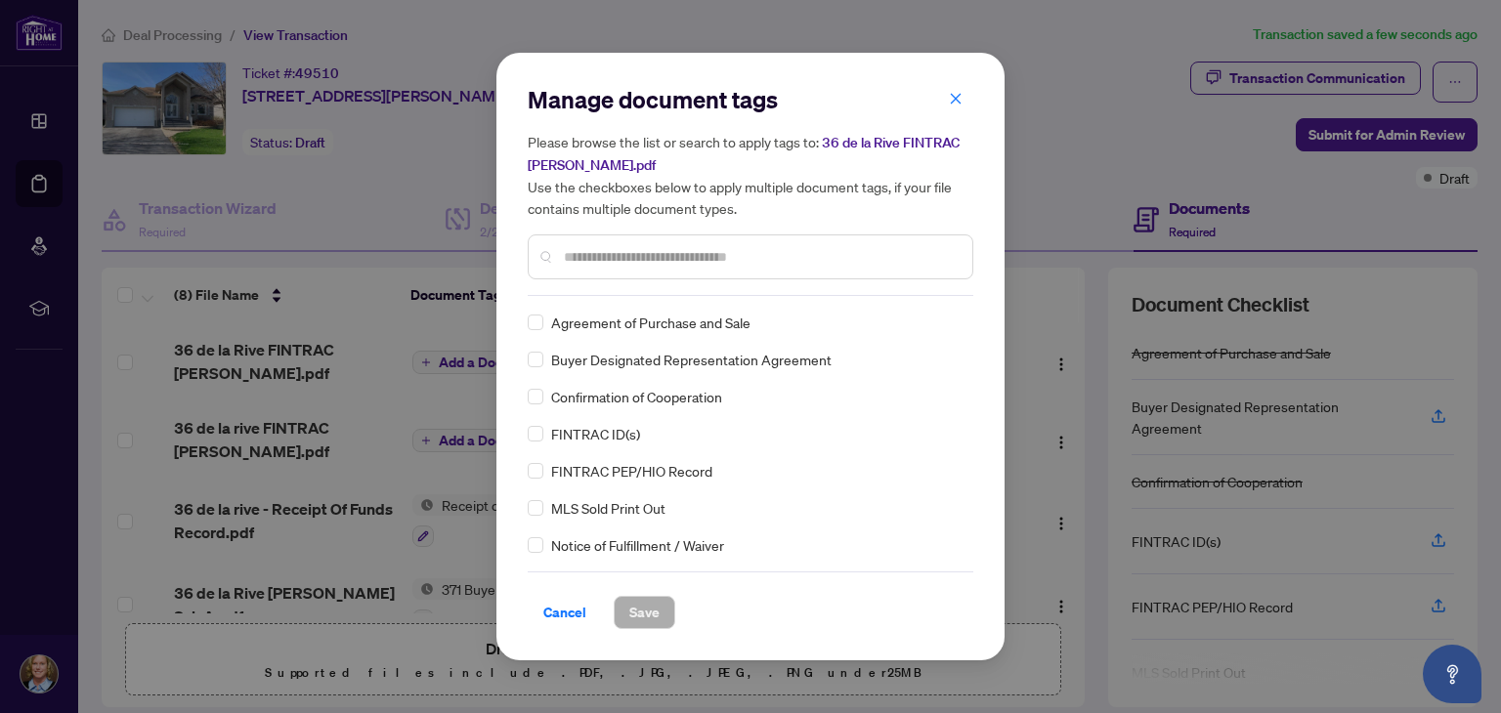
click at [590, 248] on input "text" at bounding box center [760, 256] width 393 height 21
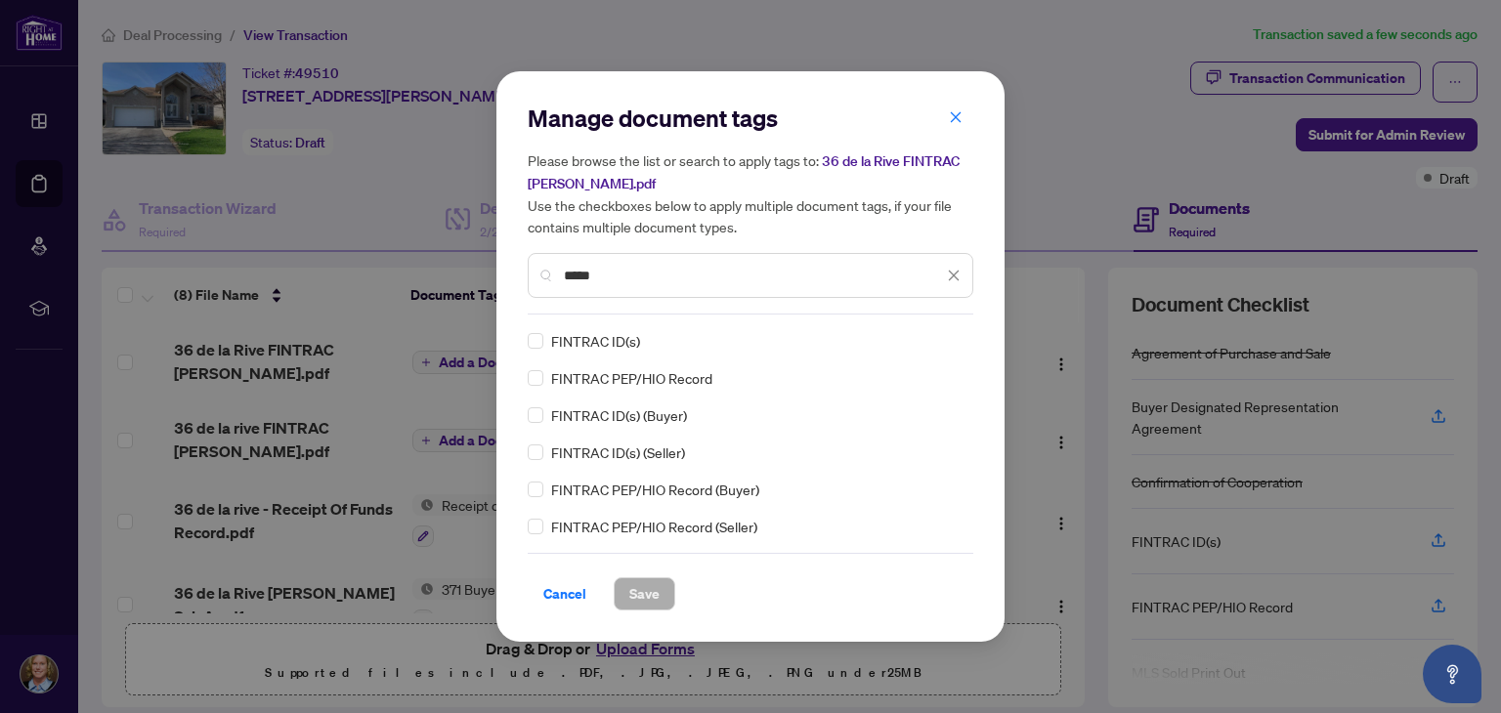
type input "*****"
click at [639, 587] on span "Save" at bounding box center [644, 593] width 30 height 31
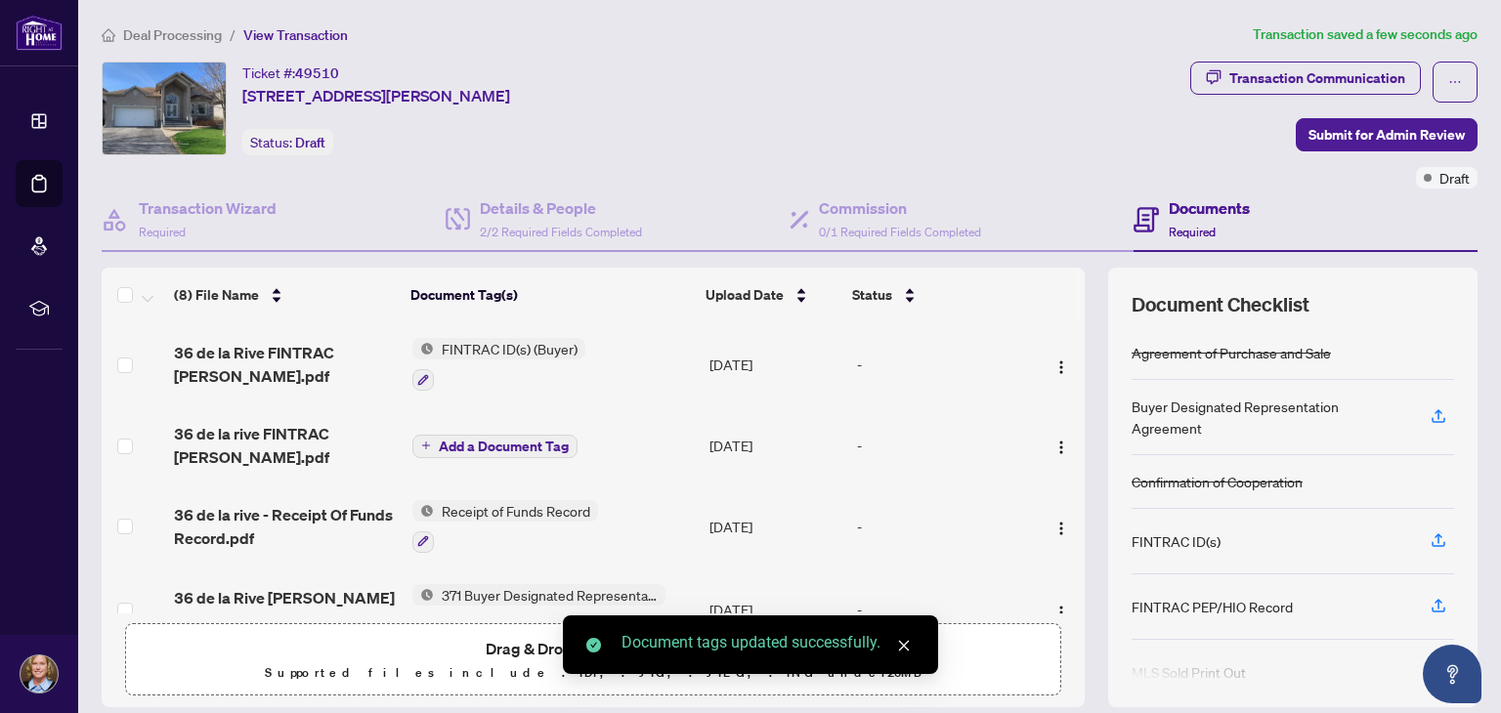
click at [494, 440] on span "Add a Document Tag" at bounding box center [504, 447] width 130 height 14
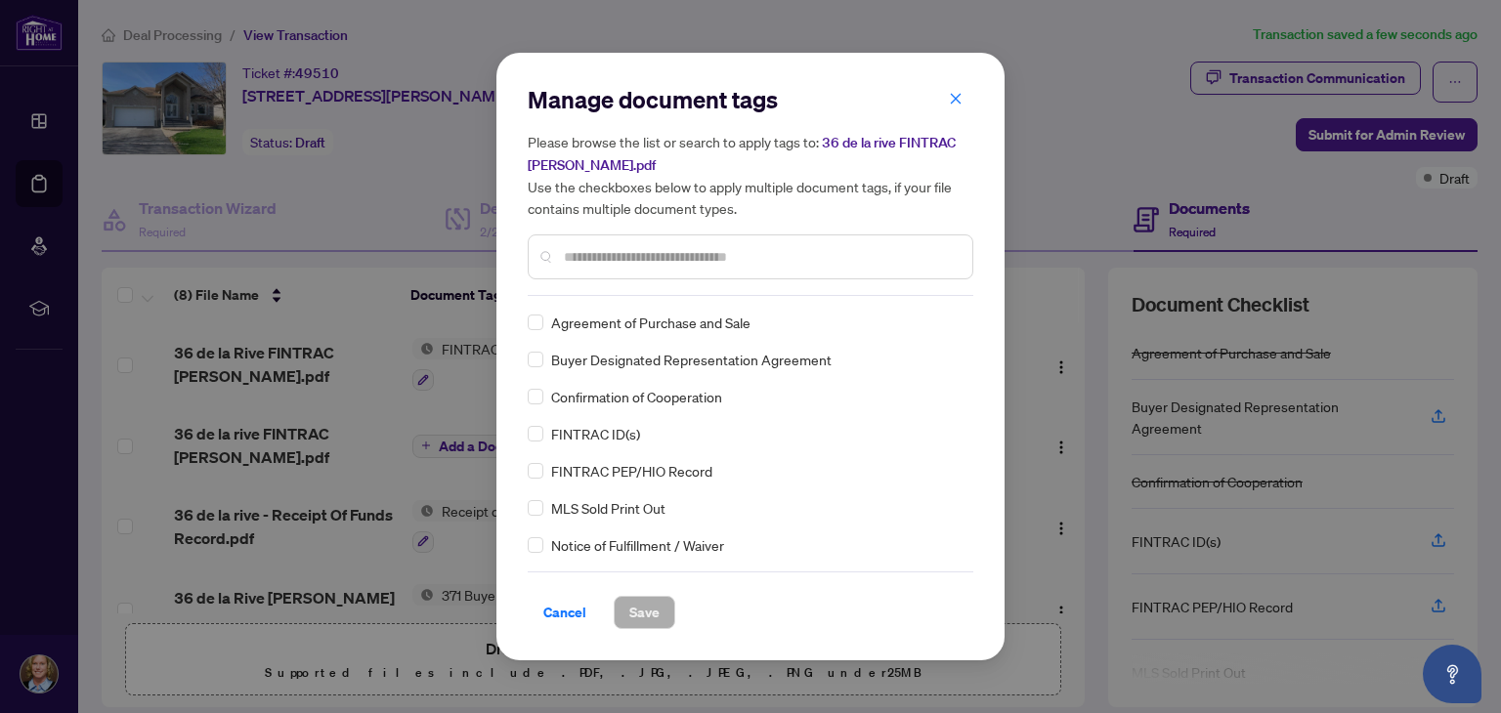
click at [598, 298] on div "Manage document tags Please browse the list or search to apply tags to: 36 de l…" at bounding box center [751, 356] width 446 height 545
click at [603, 267] on div at bounding box center [751, 257] width 446 height 45
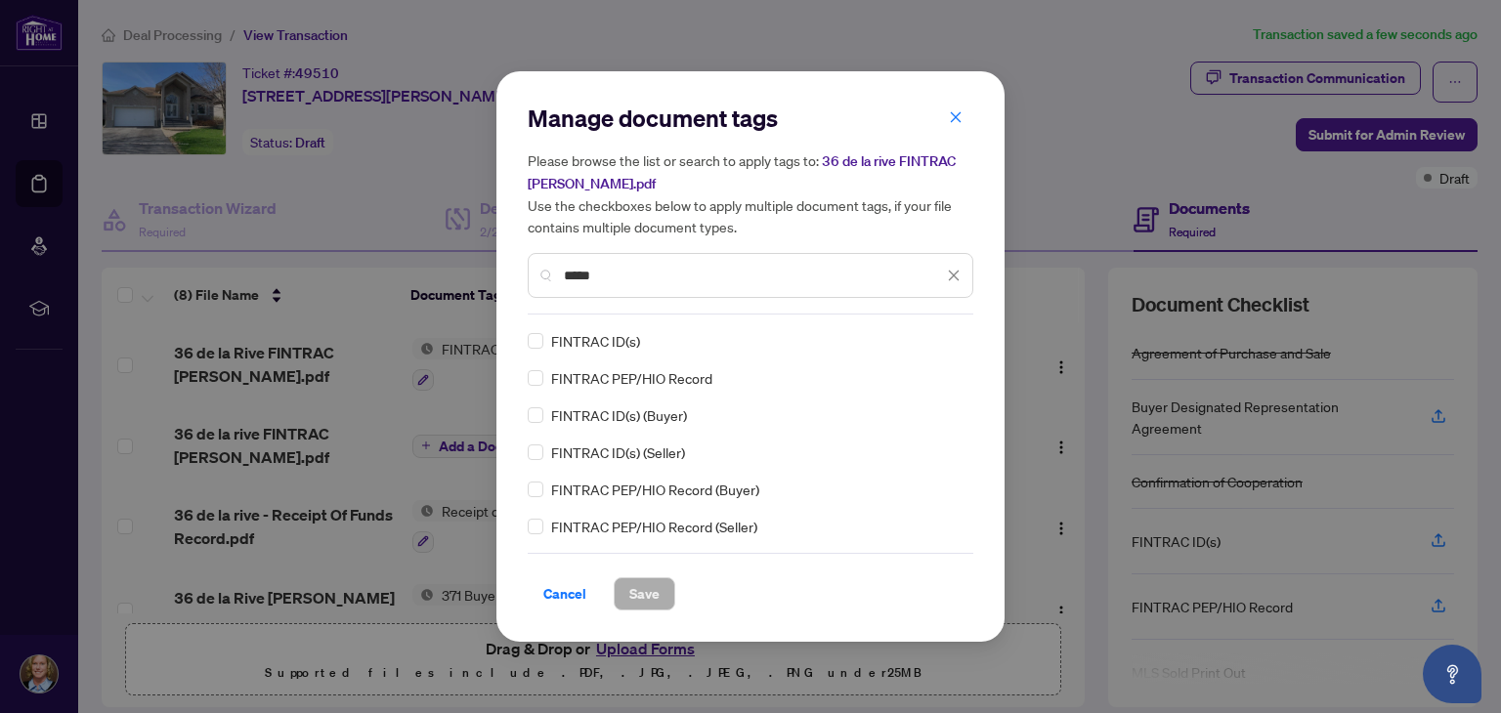
type input "*****"
click at [637, 596] on span "Save" at bounding box center [644, 593] width 30 height 31
